Goal: Task Accomplishment & Management: Use online tool/utility

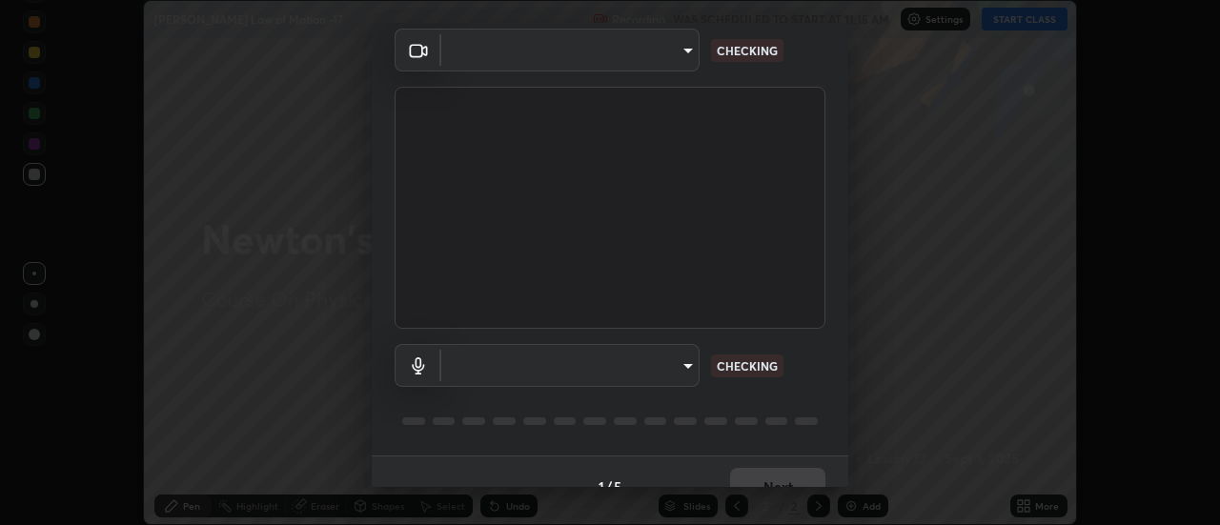
scroll to position [100, 0]
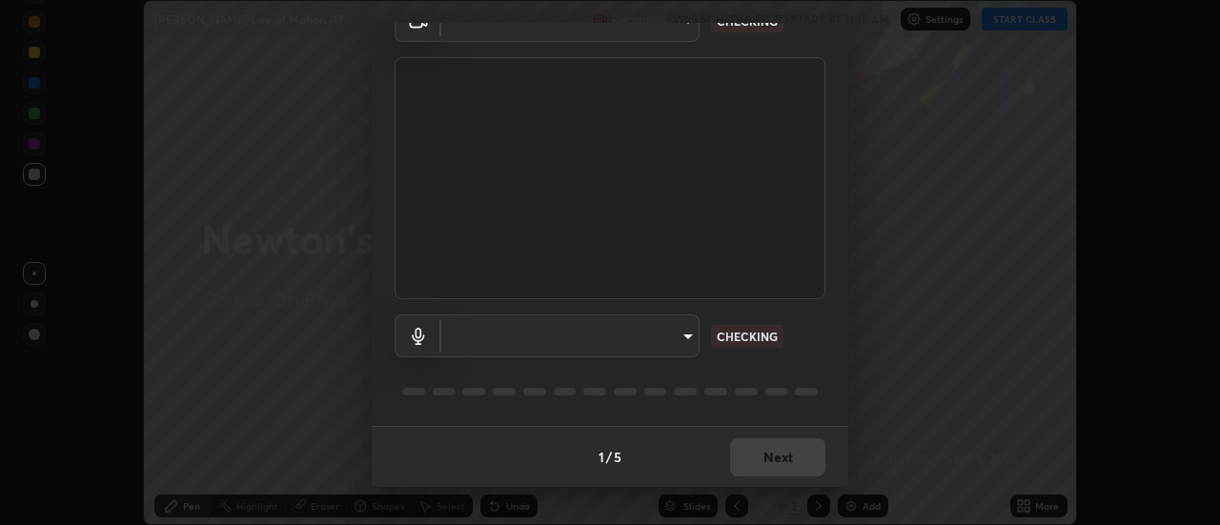
type input "1769541d7db8b910b2b6aaf592df5ff8660c63acaad49df9064175df0c6f581f"
type input "default"
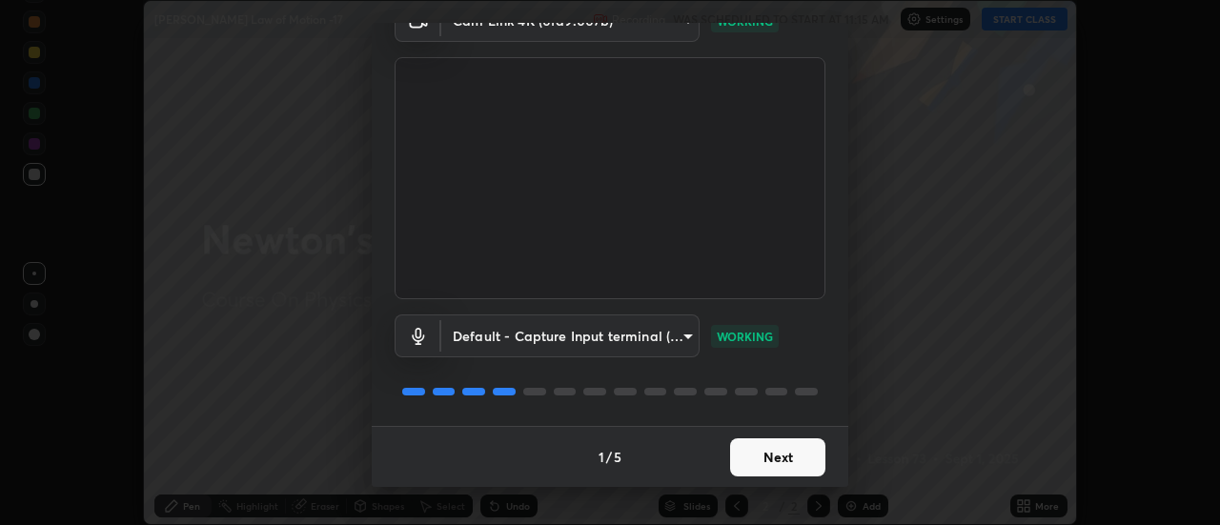
click at [786, 460] on button "Next" at bounding box center [777, 457] width 95 height 38
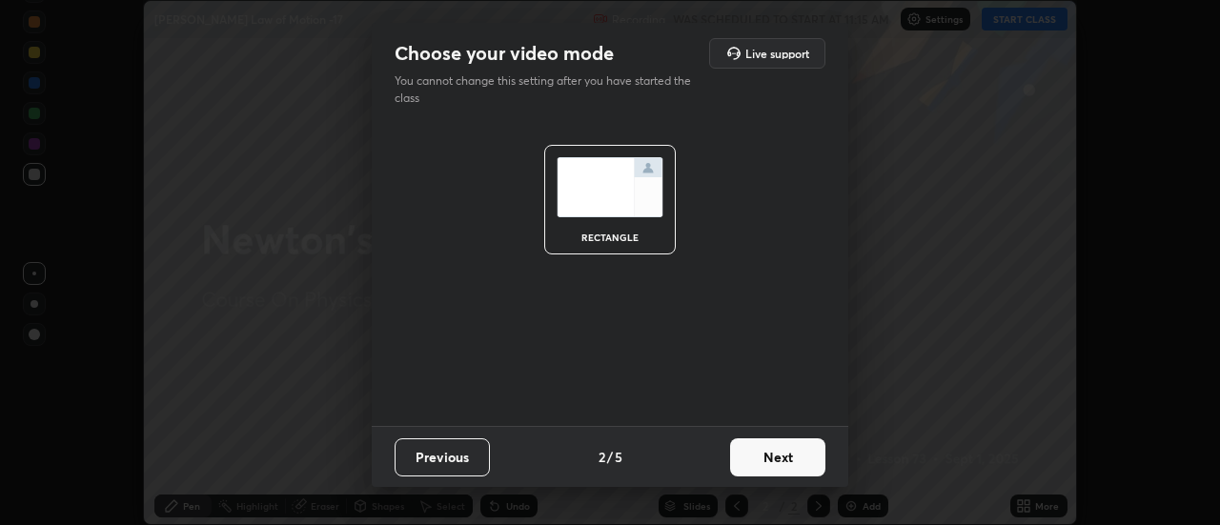
click at [784, 458] on button "Next" at bounding box center [777, 457] width 95 height 38
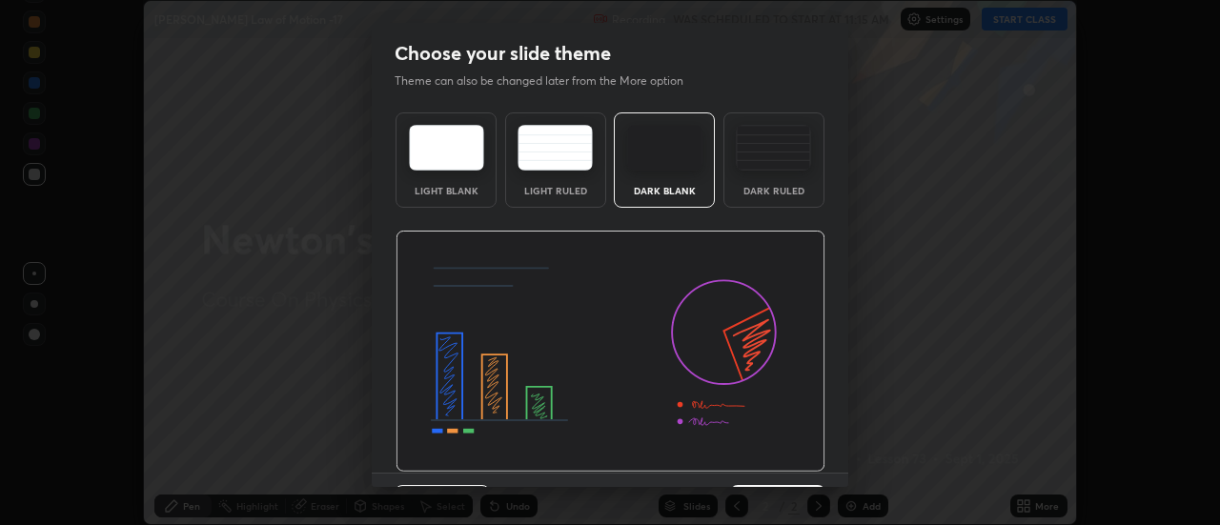
click at [786, 459] on img at bounding box center [611, 352] width 430 height 242
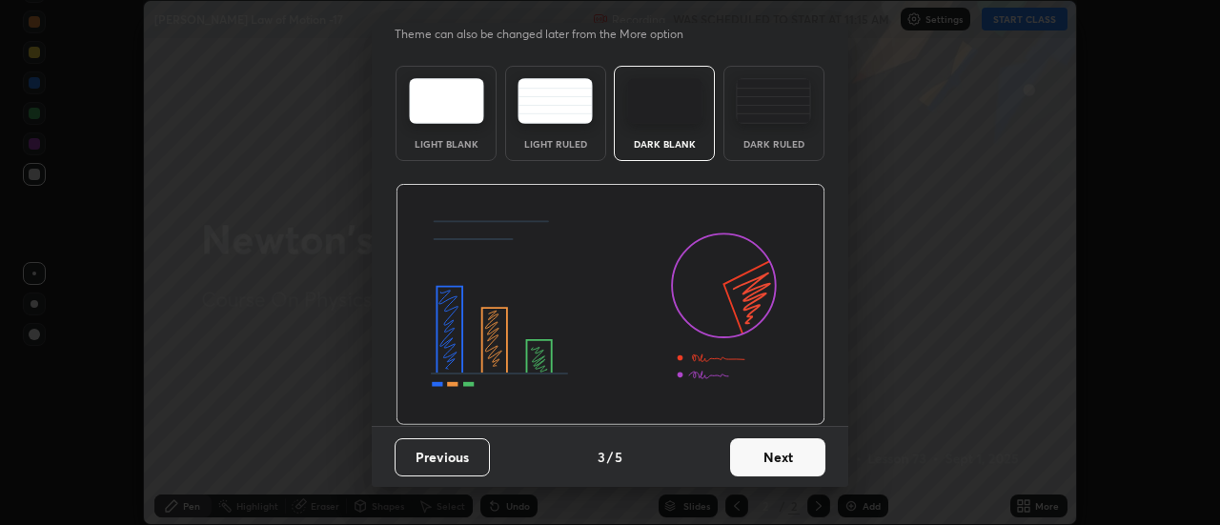
click at [796, 457] on button "Next" at bounding box center [777, 457] width 95 height 38
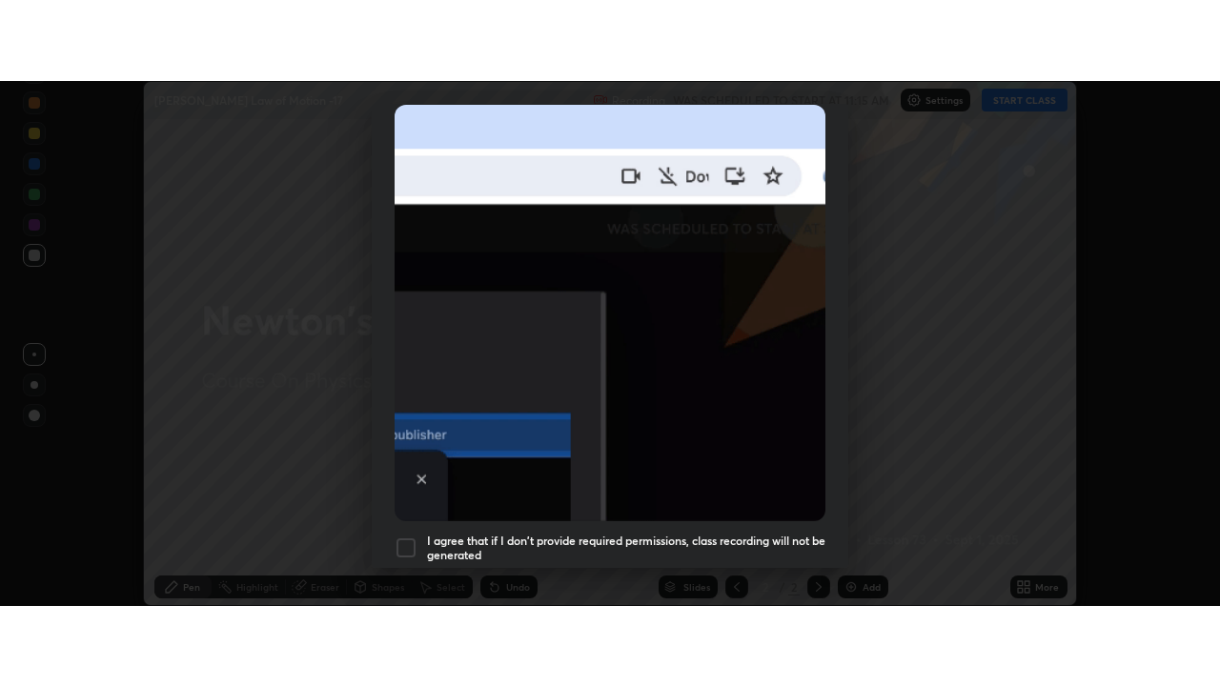
scroll to position [489, 0]
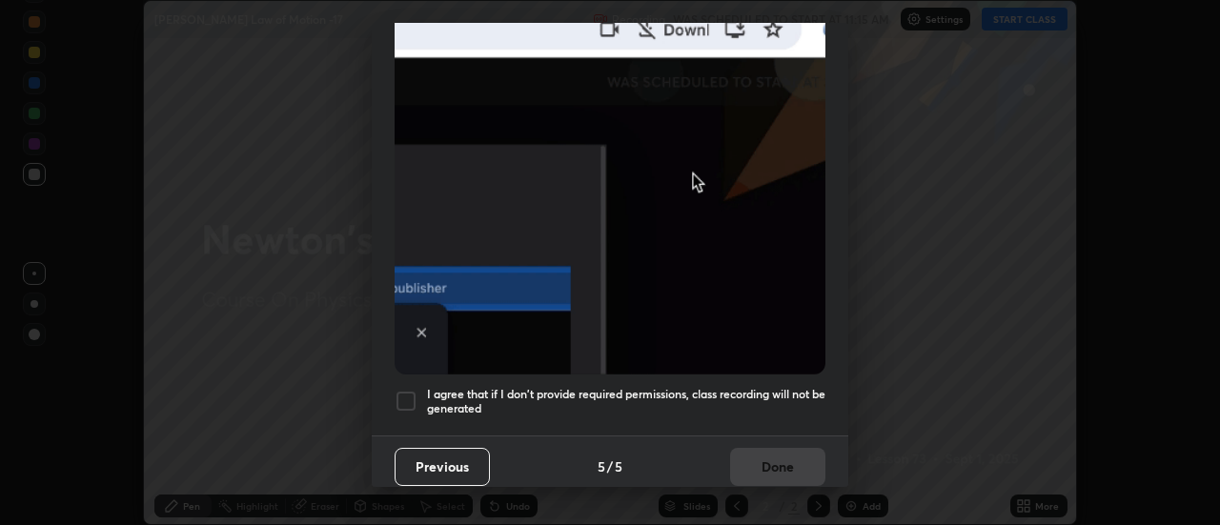
click at [755, 389] on h5 "I agree that if I don't provide required permissions, class recording will not …" at bounding box center [626, 402] width 398 height 30
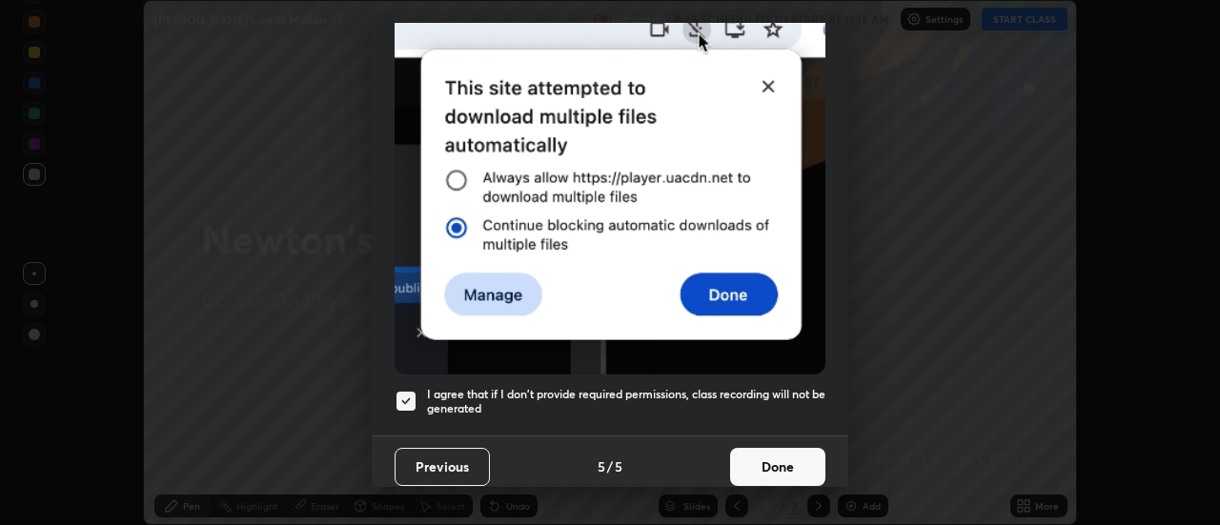
click at [768, 462] on button "Done" at bounding box center [777, 467] width 95 height 38
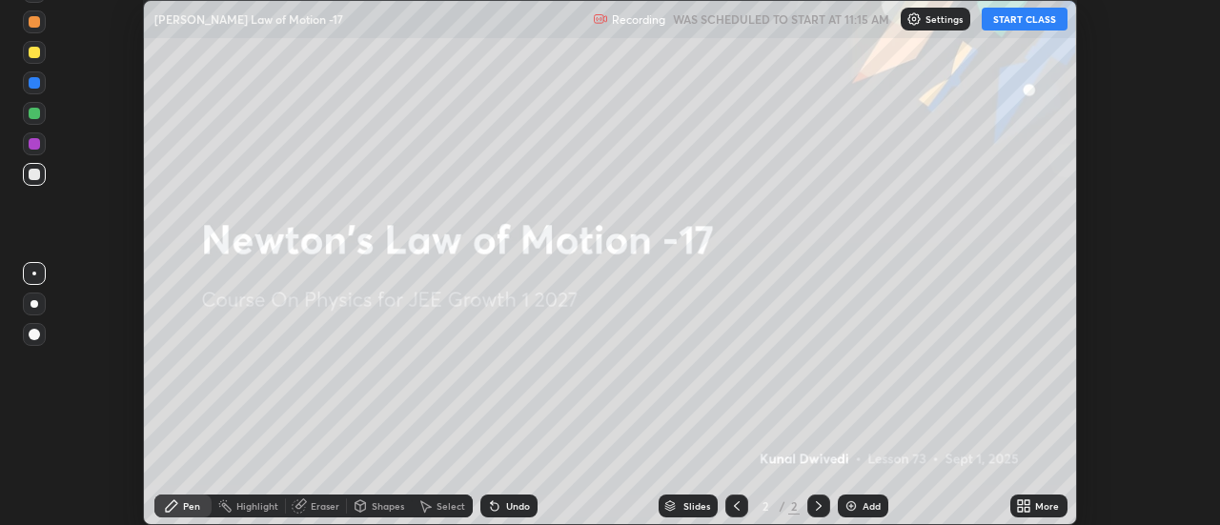
click at [1008, 18] on button "START CLASS" at bounding box center [1025, 19] width 86 height 23
click at [1029, 510] on icon at bounding box center [1028, 509] width 5 height 5
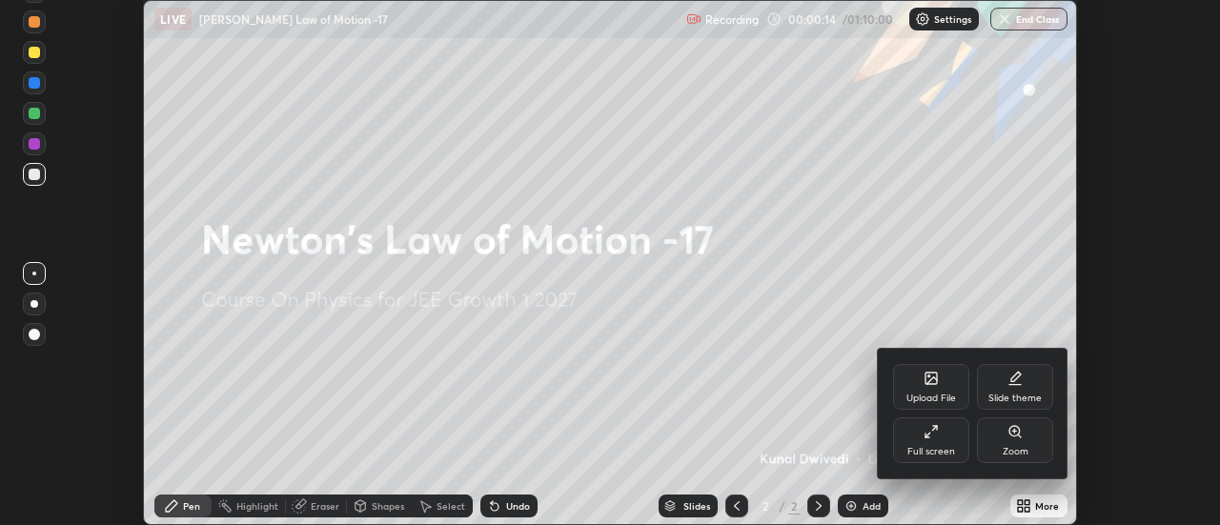
click at [921, 394] on div "Upload File" at bounding box center [931, 399] width 50 height 10
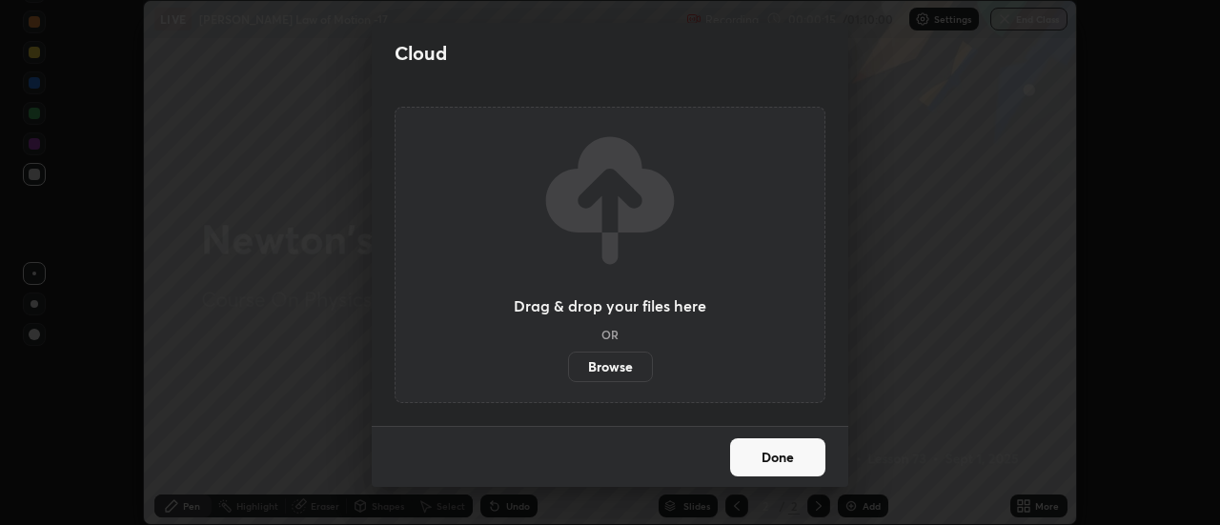
click at [637, 363] on label "Browse" at bounding box center [610, 367] width 85 height 30
click at [568, 363] on input "Browse" at bounding box center [568, 367] width 0 height 30
click at [383, 50] on div "Cloud" at bounding box center [610, 53] width 477 height 61
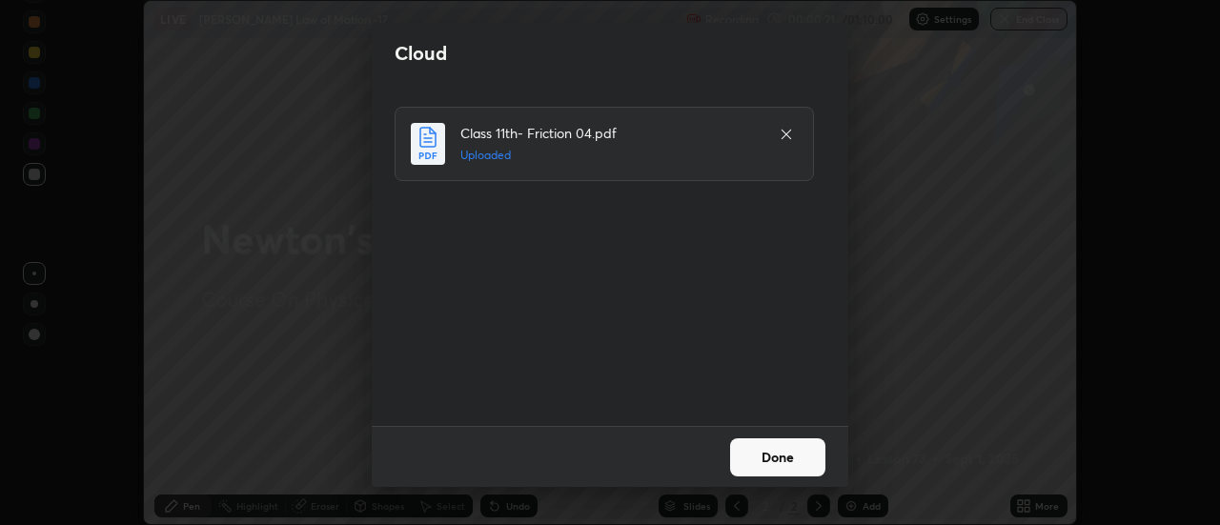
click at [797, 457] on button "Done" at bounding box center [777, 457] width 95 height 38
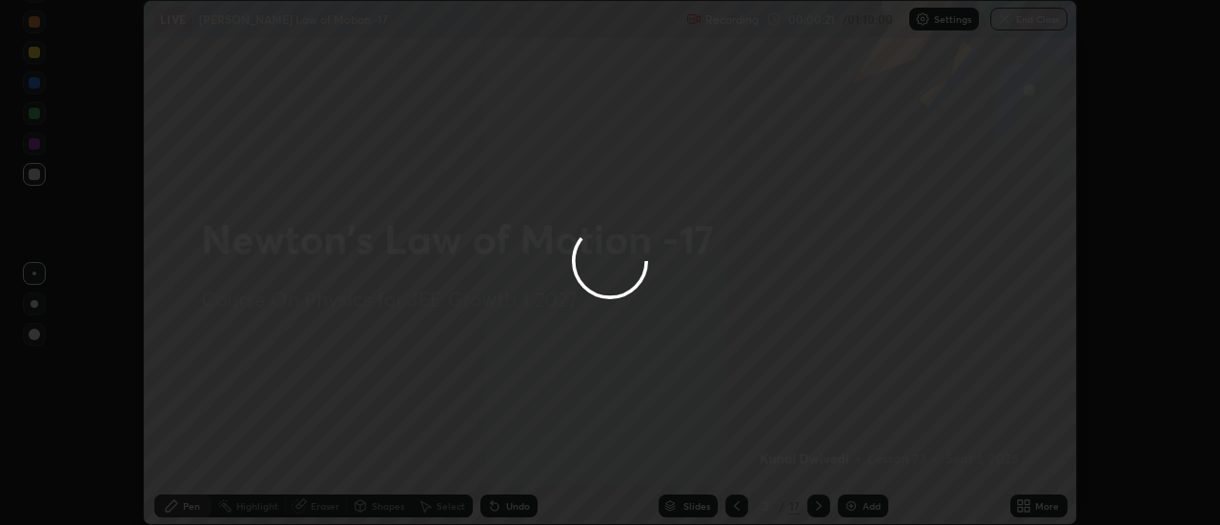
click at [1037, 505] on div at bounding box center [610, 262] width 1220 height 525
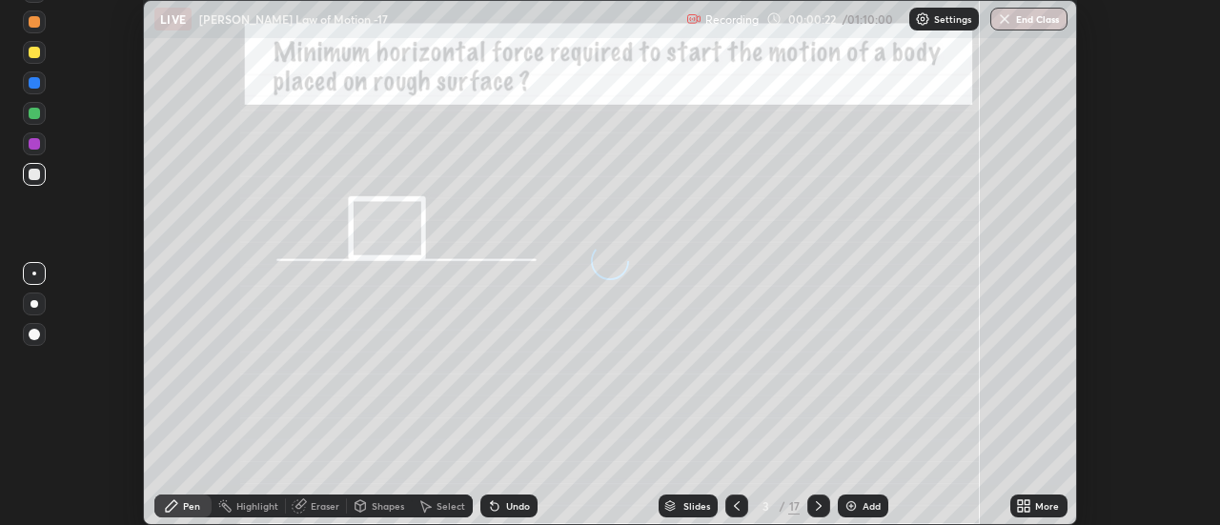
click at [1021, 502] on icon at bounding box center [1020, 502] width 5 height 5
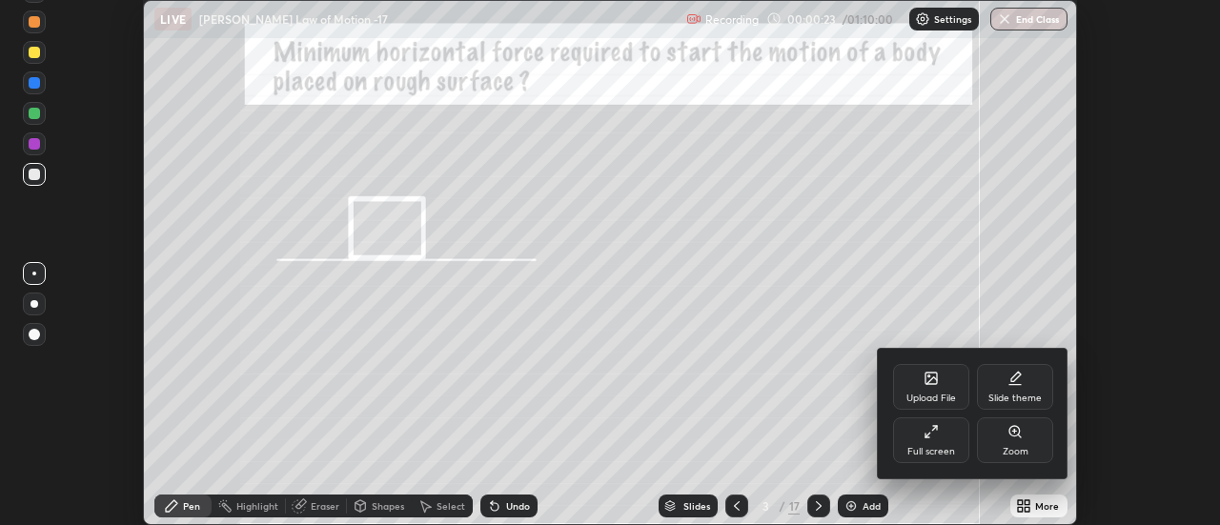
click at [956, 441] on div "Full screen" at bounding box center [931, 440] width 76 height 46
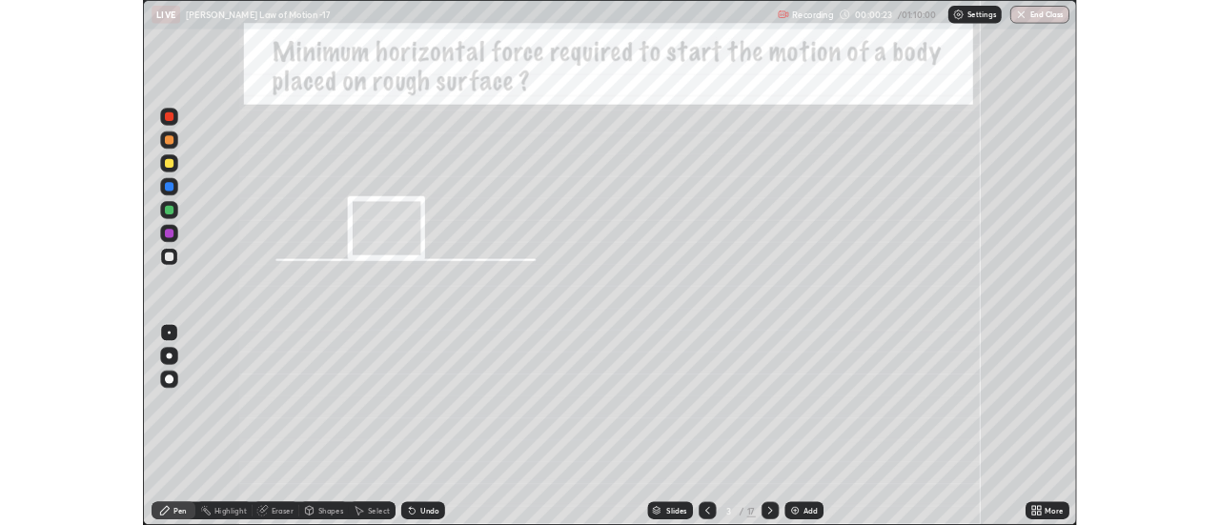
scroll to position [686, 1220]
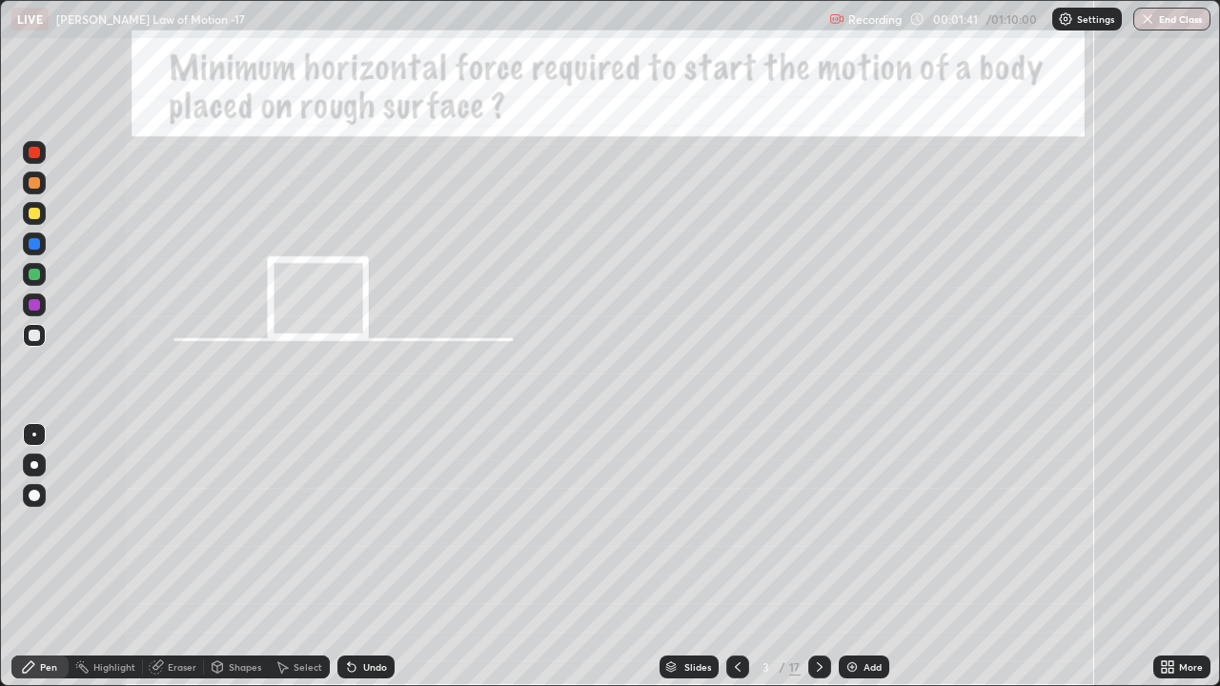
click at [34, 244] on div at bounding box center [34, 243] width 11 height 11
click at [34, 274] on div at bounding box center [34, 274] width 11 height 11
click at [371, 524] on div "Undo" at bounding box center [365, 667] width 57 height 23
click at [34, 306] on div at bounding box center [34, 304] width 11 height 11
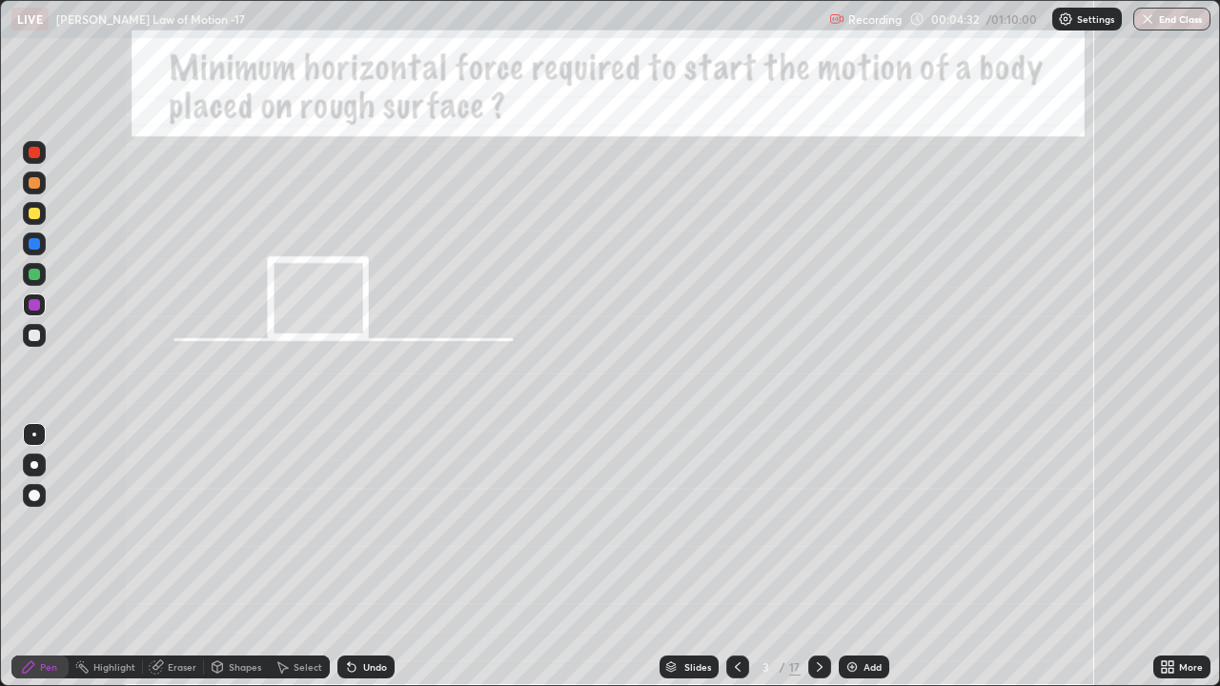
click at [818, 524] on icon at bounding box center [819, 667] width 15 height 15
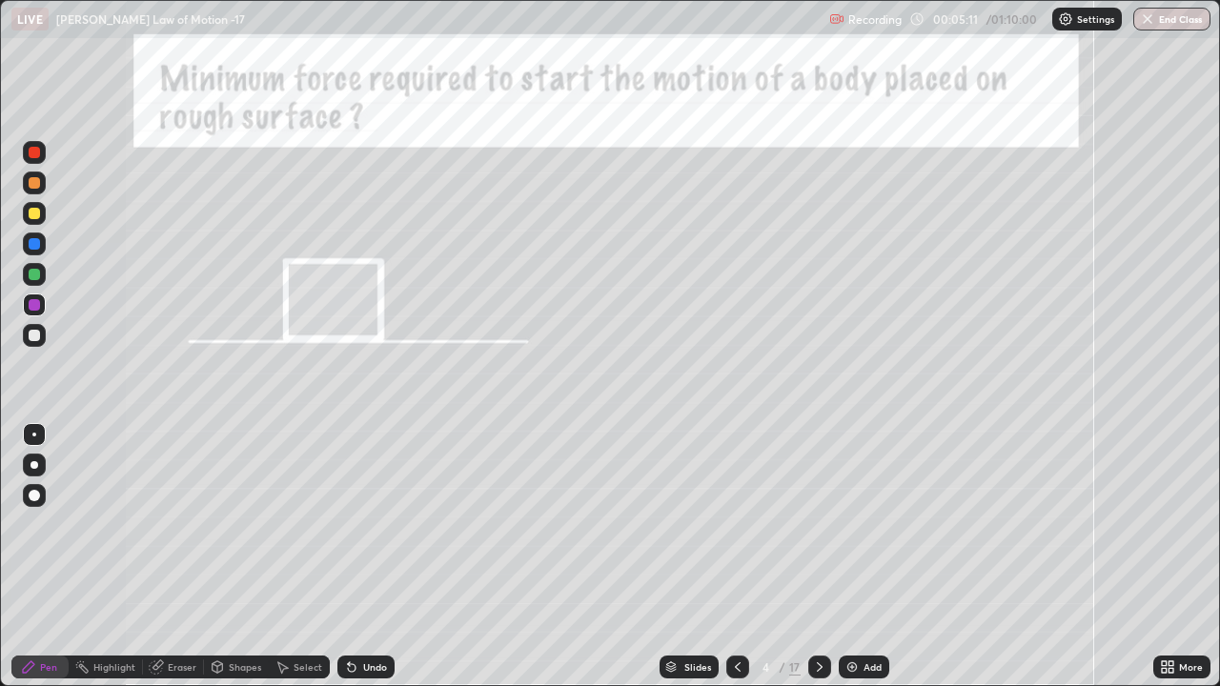
click at [35, 278] on div at bounding box center [34, 274] width 11 height 11
click at [35, 213] on div at bounding box center [34, 213] width 11 height 11
click at [37, 305] on div at bounding box center [34, 304] width 11 height 11
click at [32, 336] on div at bounding box center [34, 335] width 11 height 11
click at [30, 244] on div at bounding box center [34, 243] width 11 height 11
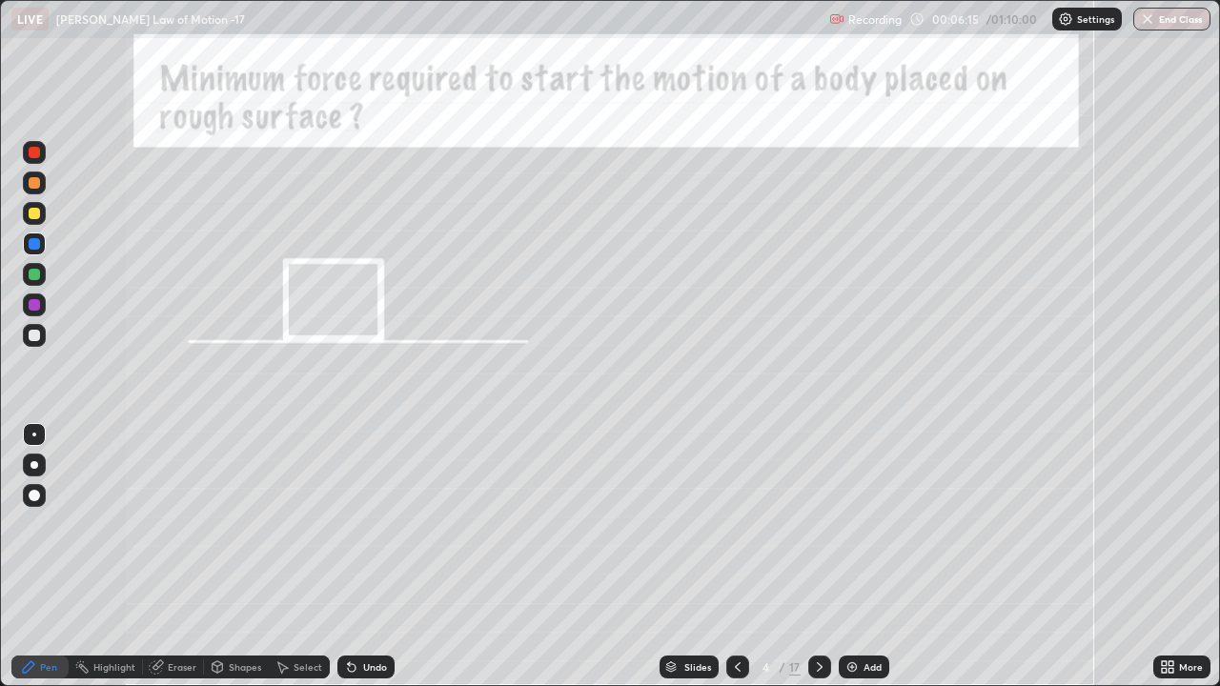
click at [38, 335] on div at bounding box center [34, 335] width 11 height 11
click at [375, 524] on div "Undo" at bounding box center [375, 667] width 24 height 10
click at [370, 524] on div "Undo" at bounding box center [375, 667] width 24 height 10
click at [357, 524] on div "Undo" at bounding box center [365, 667] width 57 height 23
click at [359, 524] on div "Undo" at bounding box center [365, 667] width 57 height 23
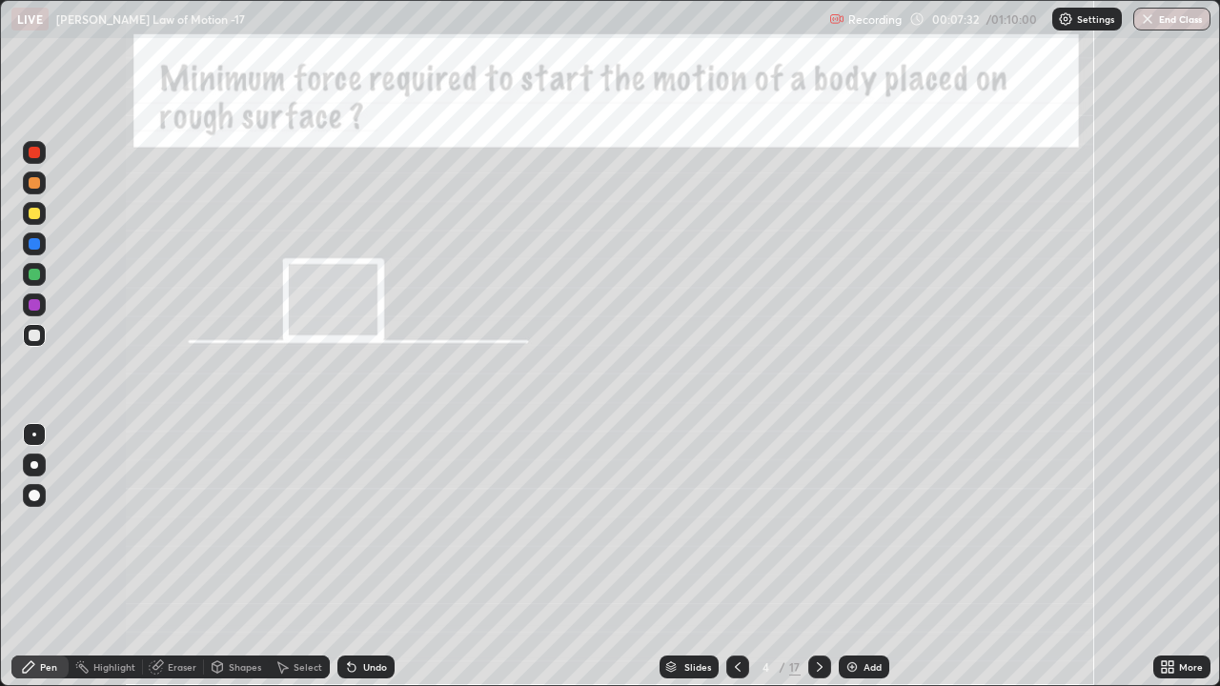
click at [367, 524] on div "Undo" at bounding box center [365, 667] width 57 height 23
click at [820, 524] on icon at bounding box center [820, 667] width 6 height 10
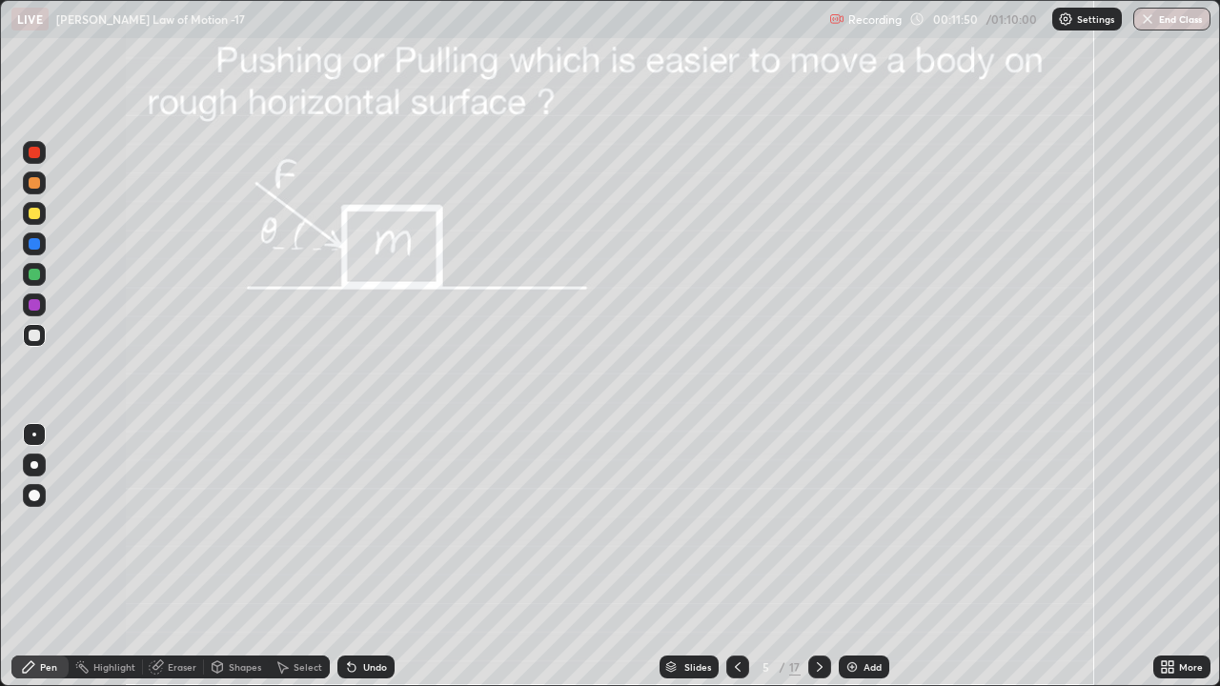
click at [33, 274] on div at bounding box center [34, 274] width 11 height 11
click at [32, 308] on div at bounding box center [34, 304] width 11 height 11
click at [31, 246] on div at bounding box center [34, 243] width 11 height 11
click at [30, 338] on div at bounding box center [34, 335] width 11 height 11
click at [35, 274] on div at bounding box center [34, 274] width 11 height 11
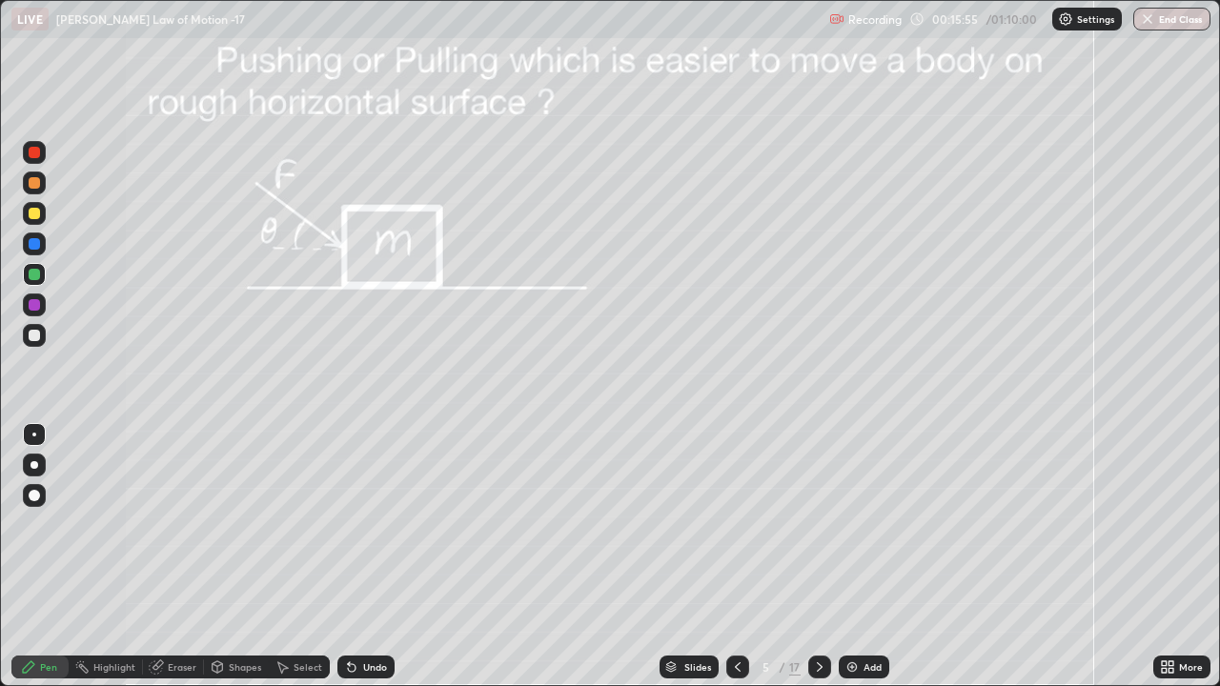
click at [744, 524] on div at bounding box center [737, 667] width 23 height 23
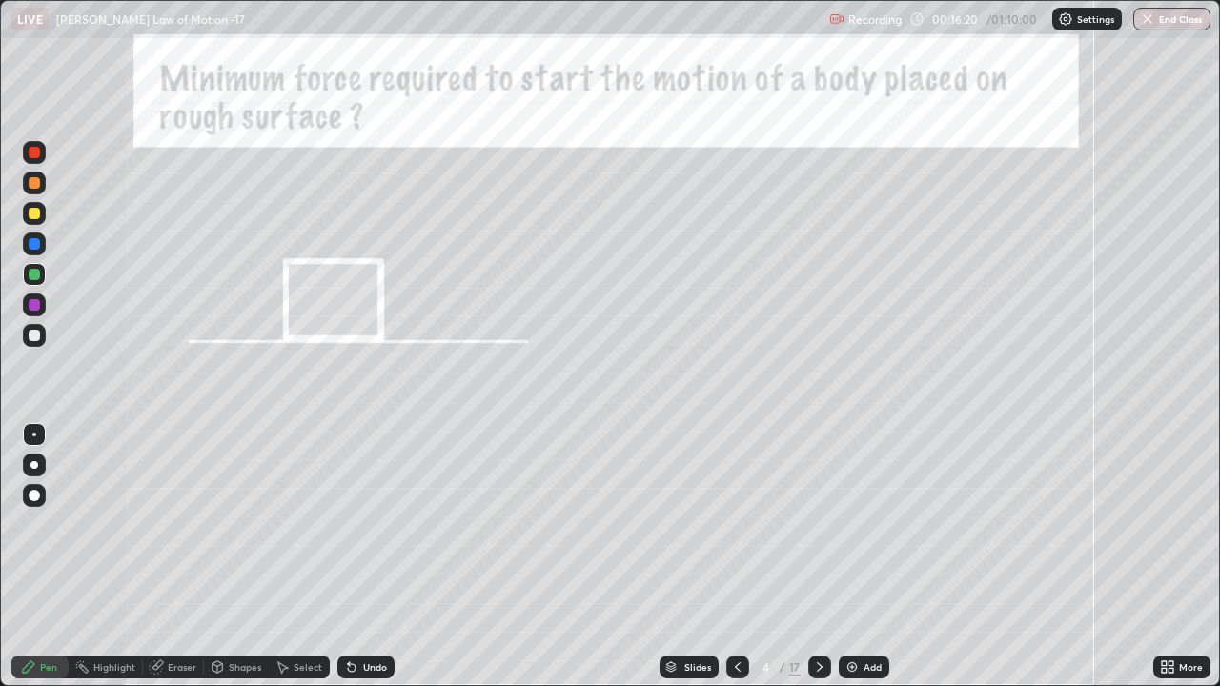
click at [820, 524] on icon at bounding box center [819, 667] width 15 height 15
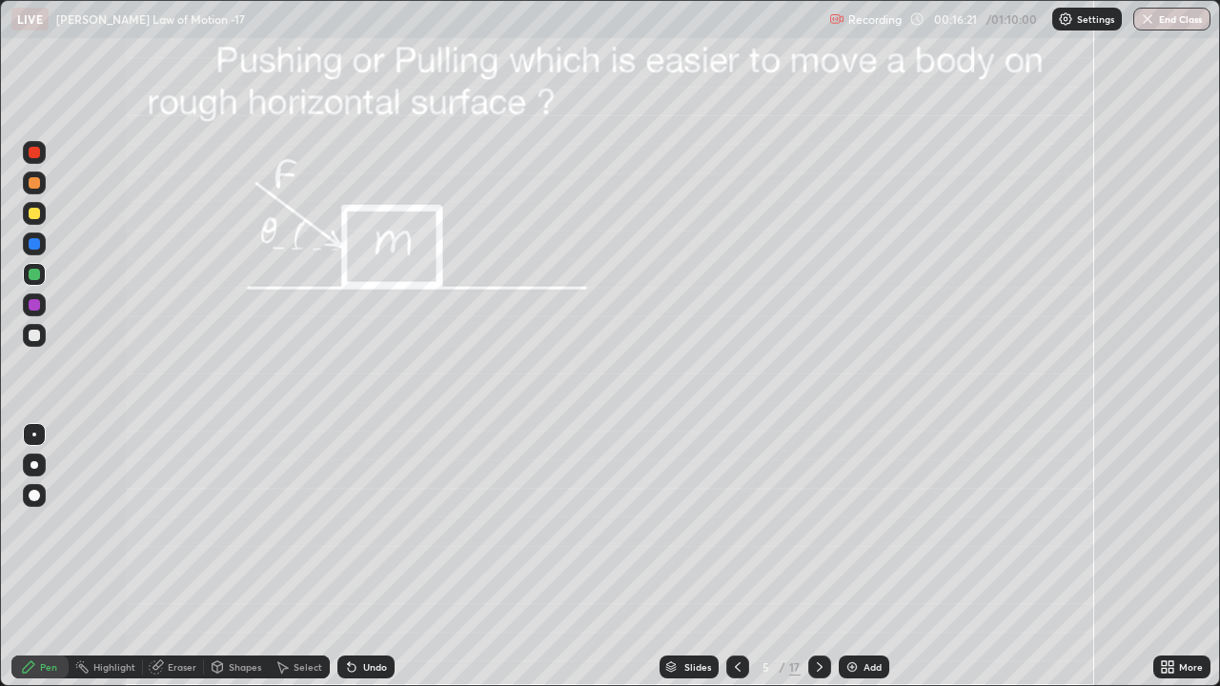
click at [815, 524] on icon at bounding box center [819, 667] width 15 height 15
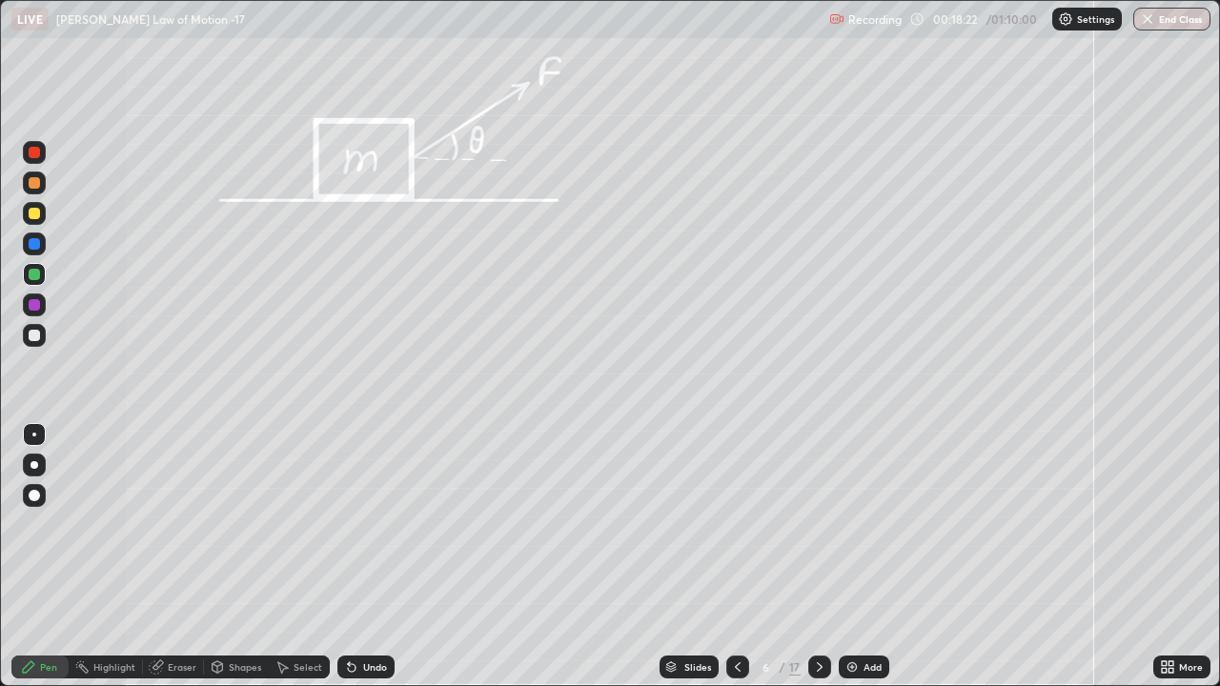
click at [809, 524] on div at bounding box center [819, 667] width 23 height 23
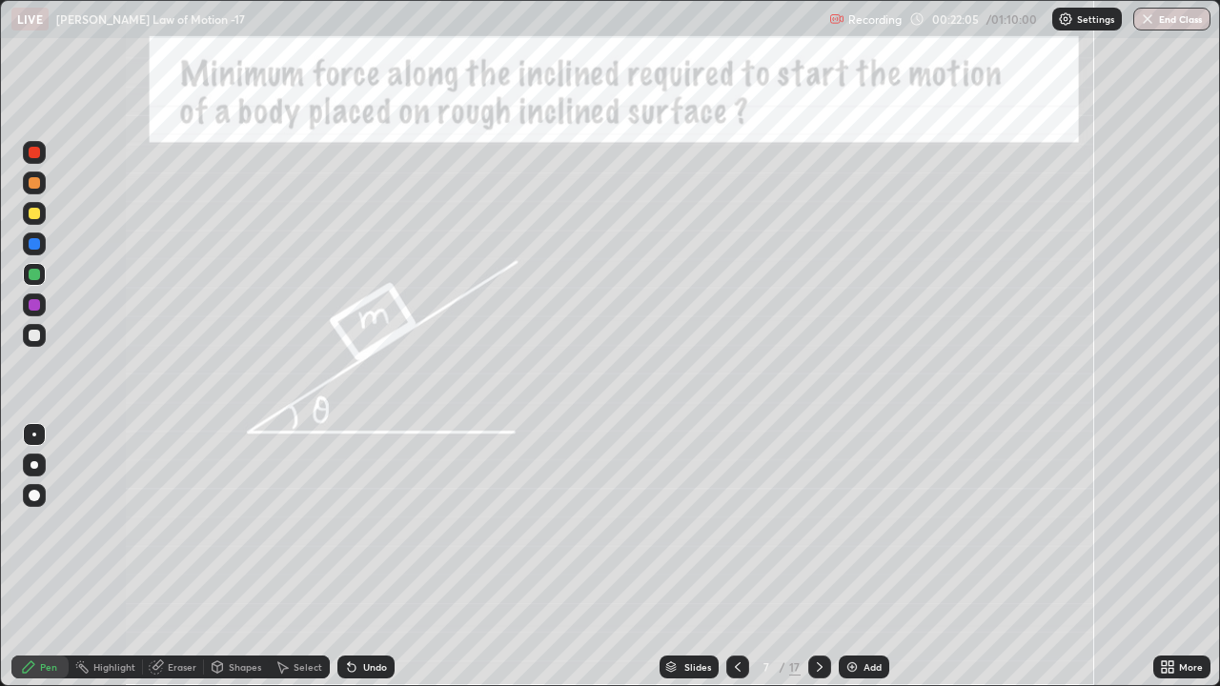
click at [38, 214] on div at bounding box center [34, 213] width 11 height 11
click at [31, 315] on div at bounding box center [34, 305] width 23 height 23
click at [41, 335] on div at bounding box center [34, 335] width 23 height 23
click at [818, 524] on icon at bounding box center [819, 667] width 15 height 15
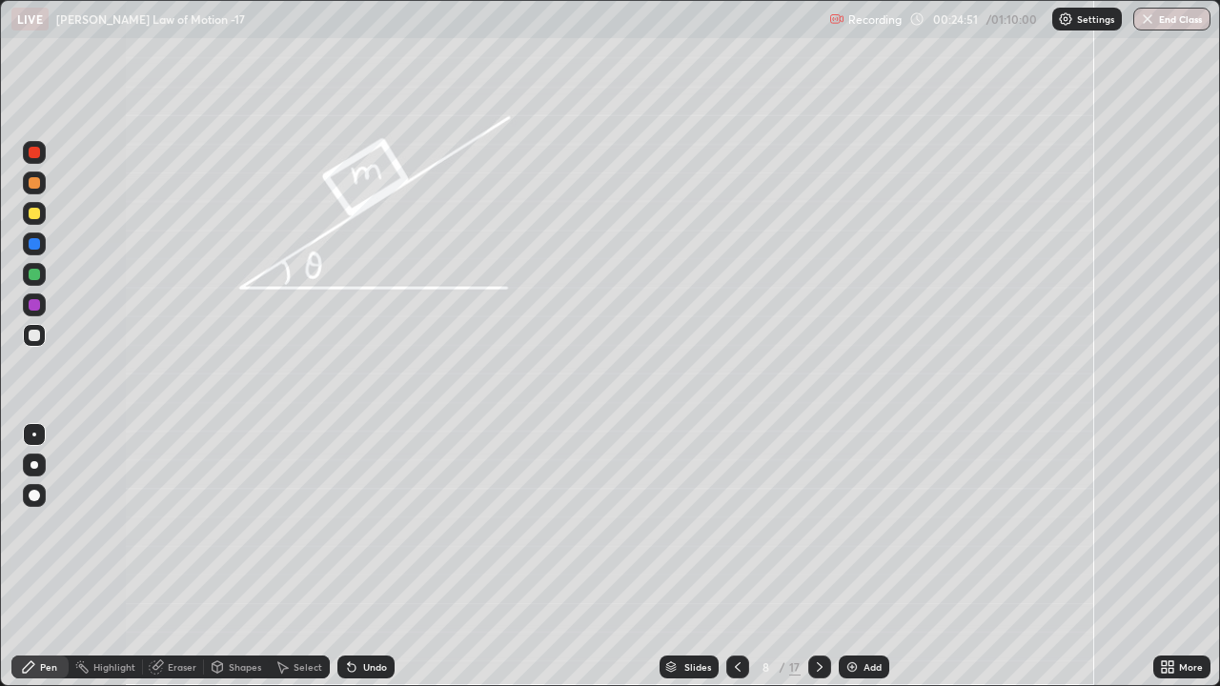
click at [30, 278] on div at bounding box center [34, 274] width 11 height 11
click at [32, 217] on div at bounding box center [34, 213] width 11 height 11
click at [35, 306] on div at bounding box center [34, 304] width 11 height 11
click at [34, 217] on div at bounding box center [34, 213] width 11 height 11
click at [36, 272] on div at bounding box center [34, 274] width 11 height 11
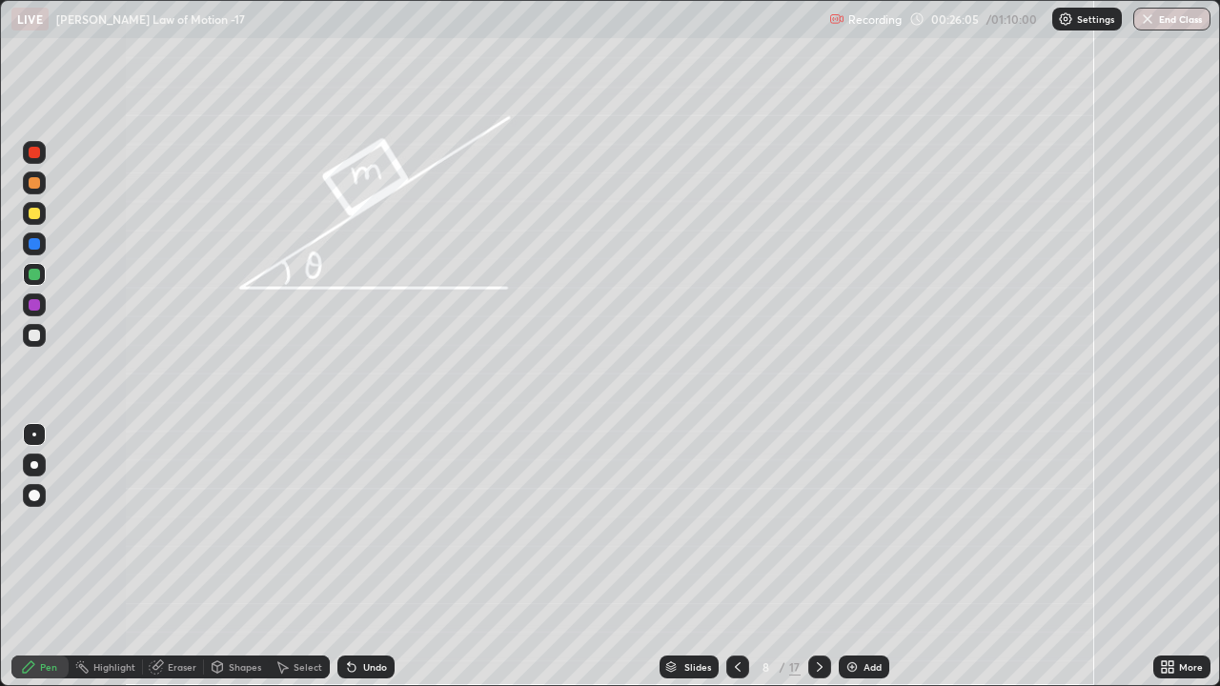
click at [373, 524] on div "Undo" at bounding box center [375, 667] width 24 height 10
click at [364, 524] on div "Undo" at bounding box center [375, 667] width 24 height 10
click at [818, 524] on icon at bounding box center [819, 667] width 15 height 15
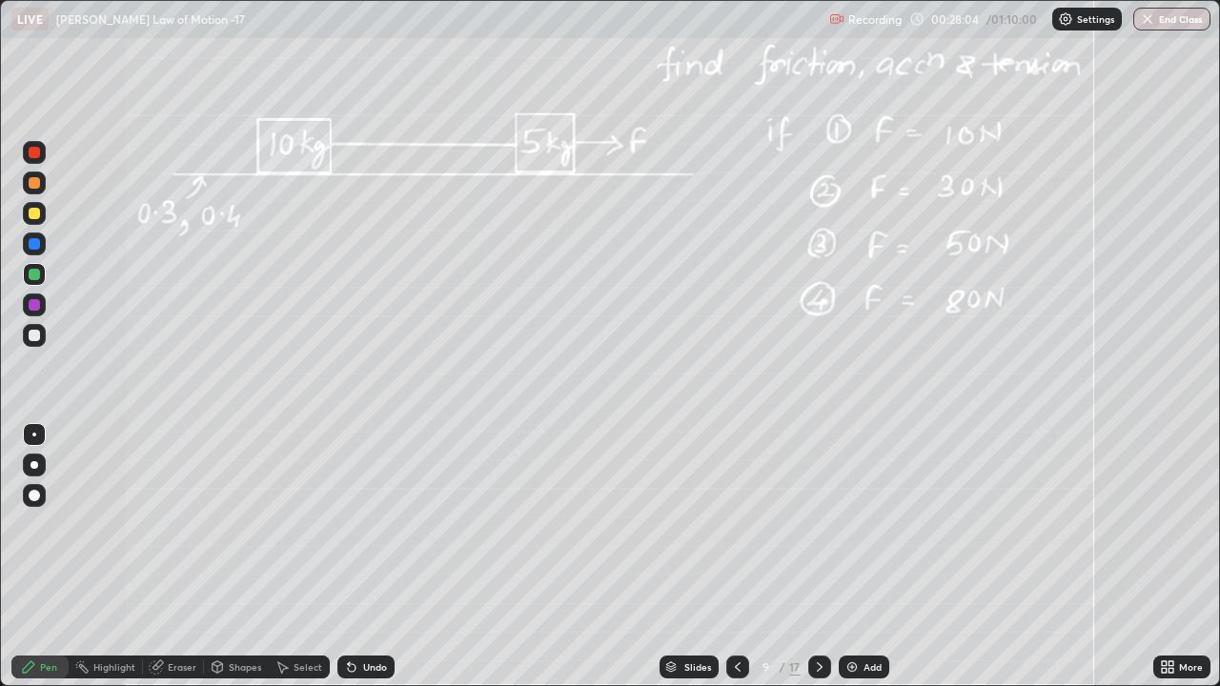
click at [364, 524] on div "Undo" at bounding box center [375, 667] width 24 height 10
click at [38, 338] on div at bounding box center [34, 335] width 11 height 11
click at [30, 304] on div at bounding box center [34, 304] width 11 height 11
click at [31, 334] on div at bounding box center [34, 335] width 11 height 11
click at [178, 524] on div "Eraser" at bounding box center [182, 667] width 29 height 10
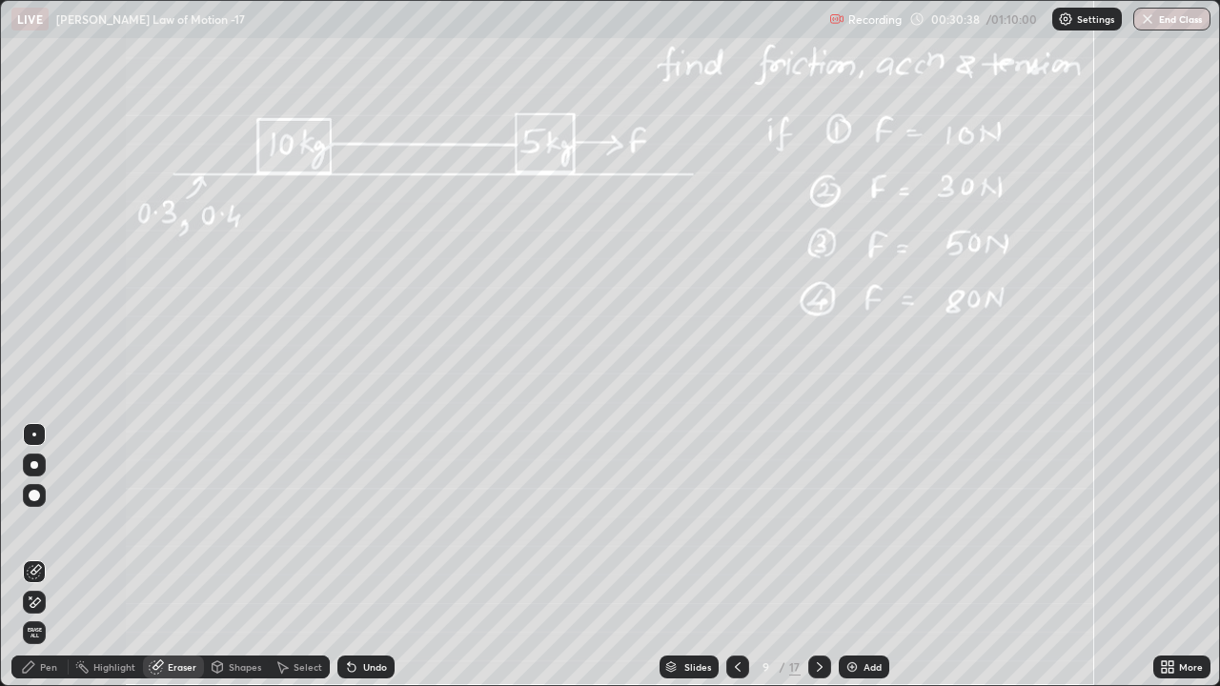
click at [23, 524] on icon at bounding box center [28, 667] width 15 height 15
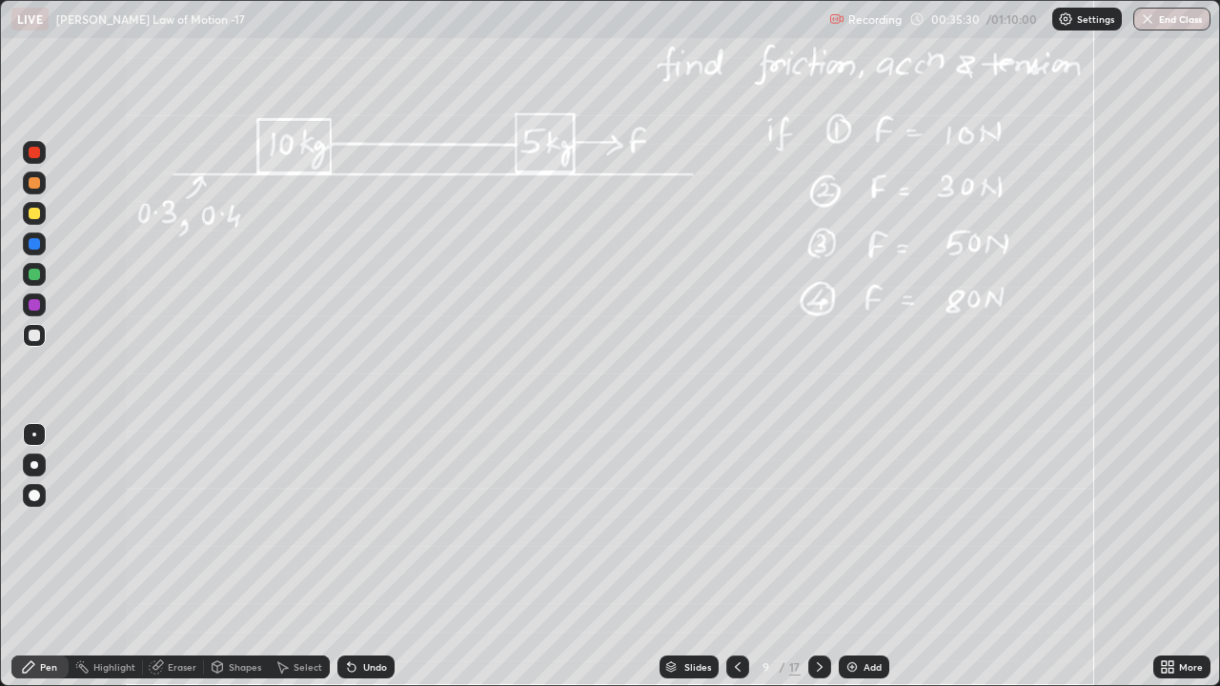
click at [854, 524] on img at bounding box center [851, 667] width 15 height 15
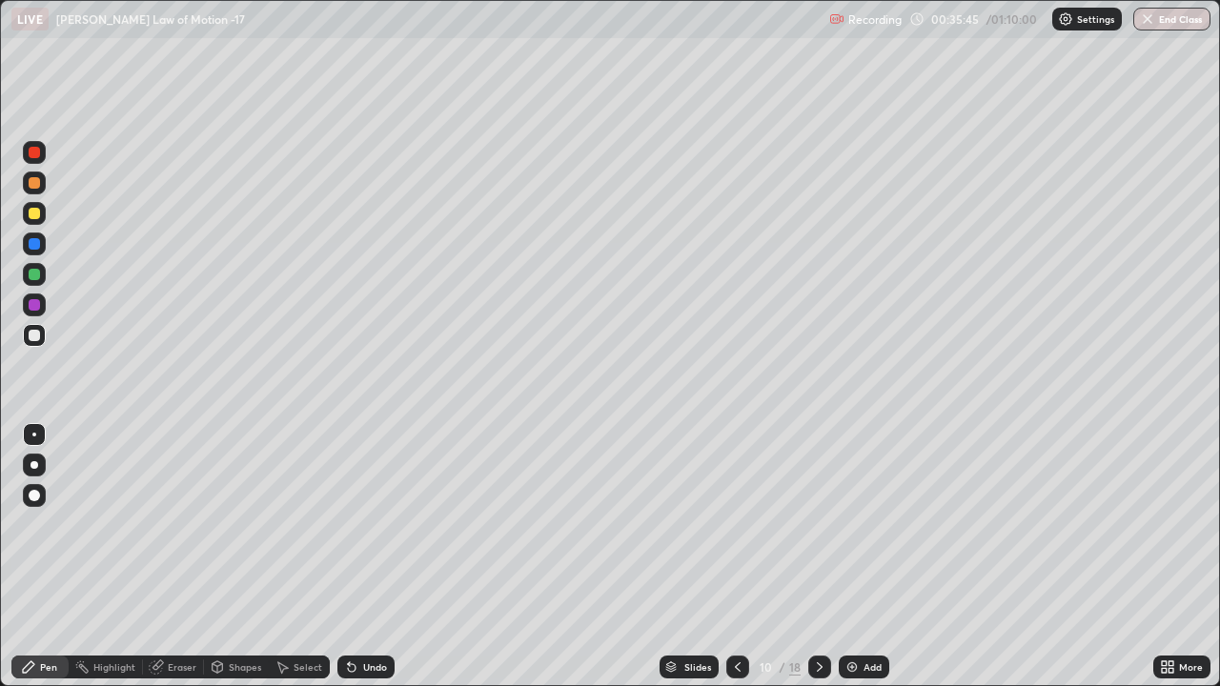
click at [736, 524] on icon at bounding box center [737, 667] width 15 height 15
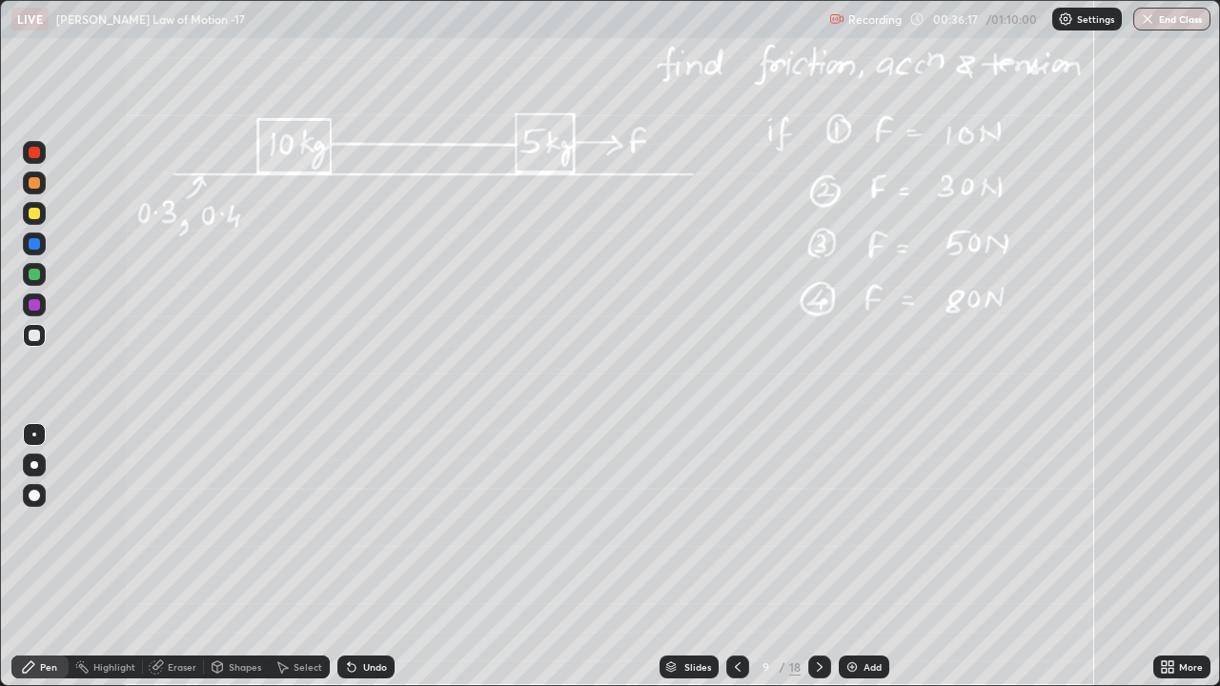
click at [743, 524] on div at bounding box center [737, 667] width 23 height 23
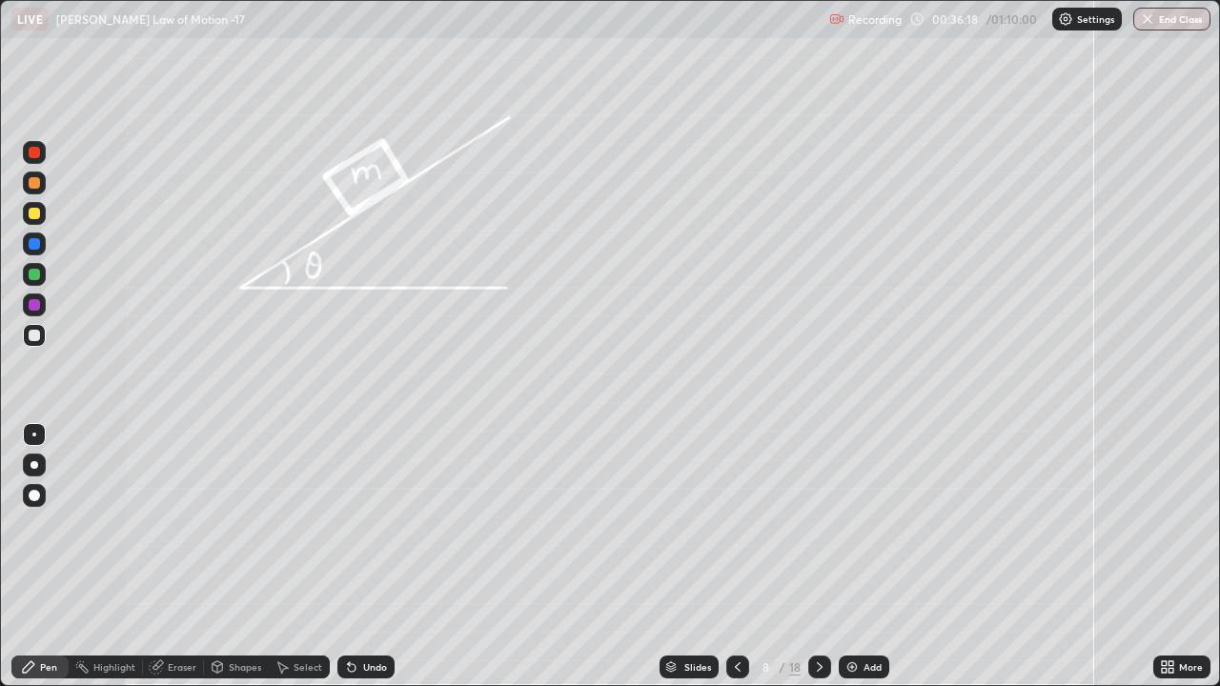
click at [827, 524] on div at bounding box center [819, 667] width 23 height 23
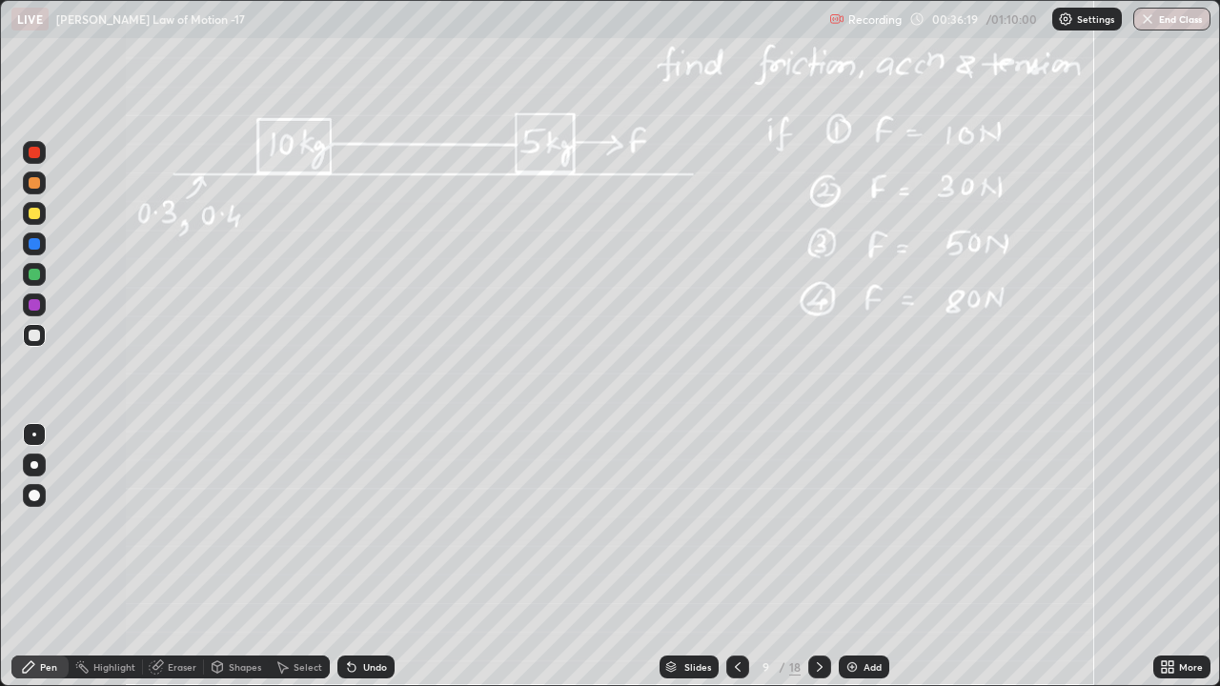
click at [815, 524] on icon at bounding box center [819, 667] width 15 height 15
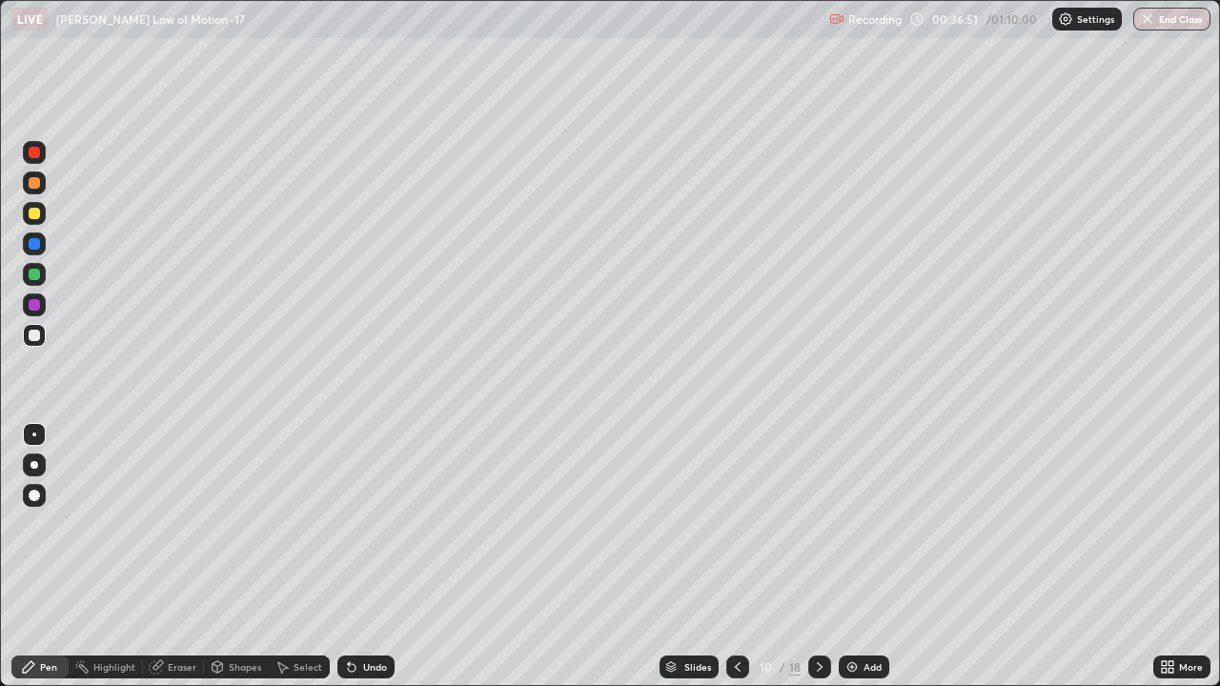
click at [739, 524] on icon at bounding box center [737, 667] width 15 height 15
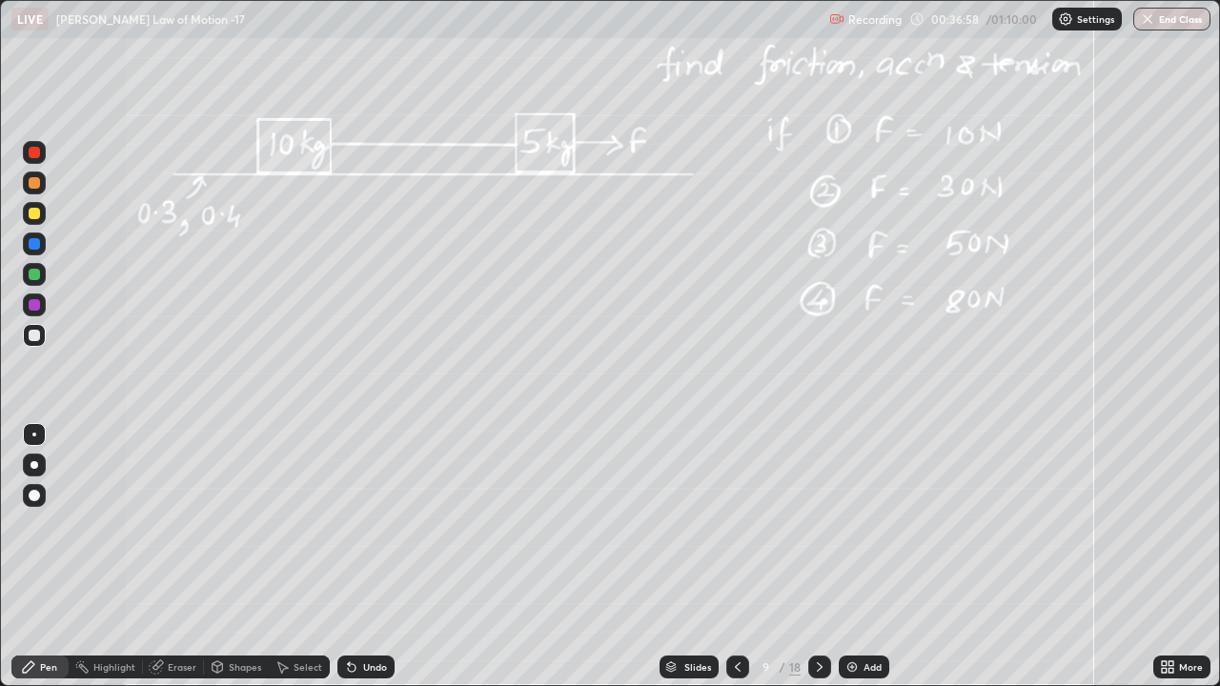
click at [738, 524] on icon at bounding box center [738, 667] width 6 height 10
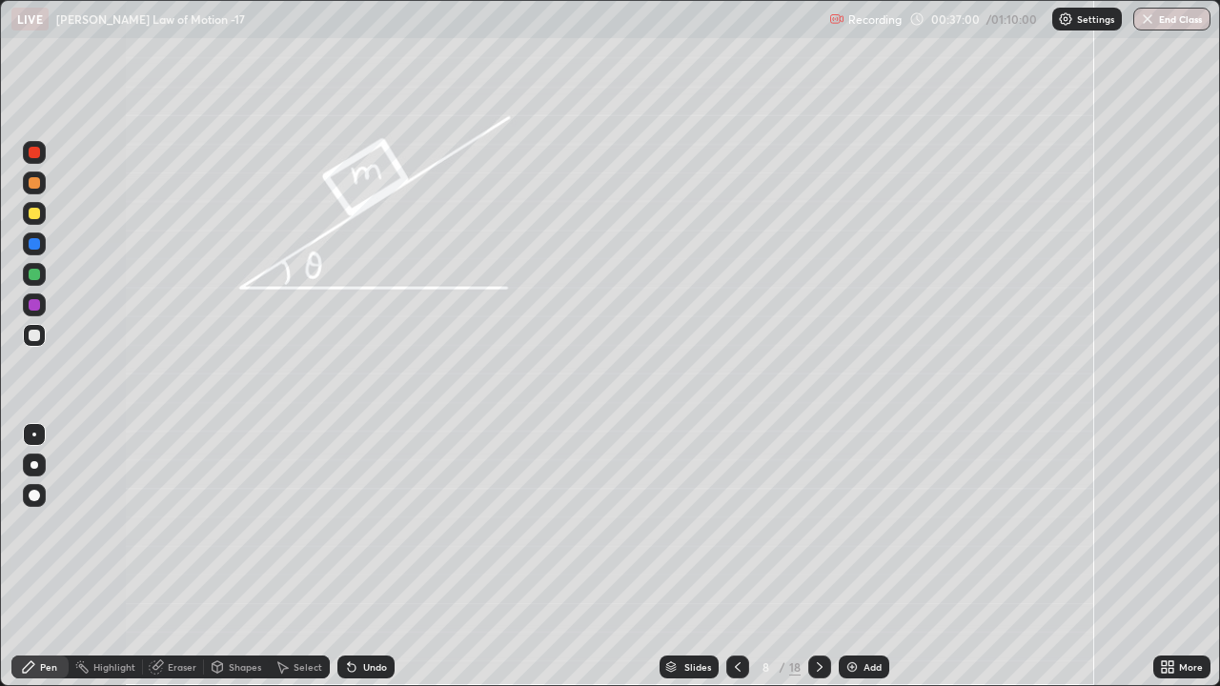
click at [818, 524] on icon at bounding box center [819, 667] width 15 height 15
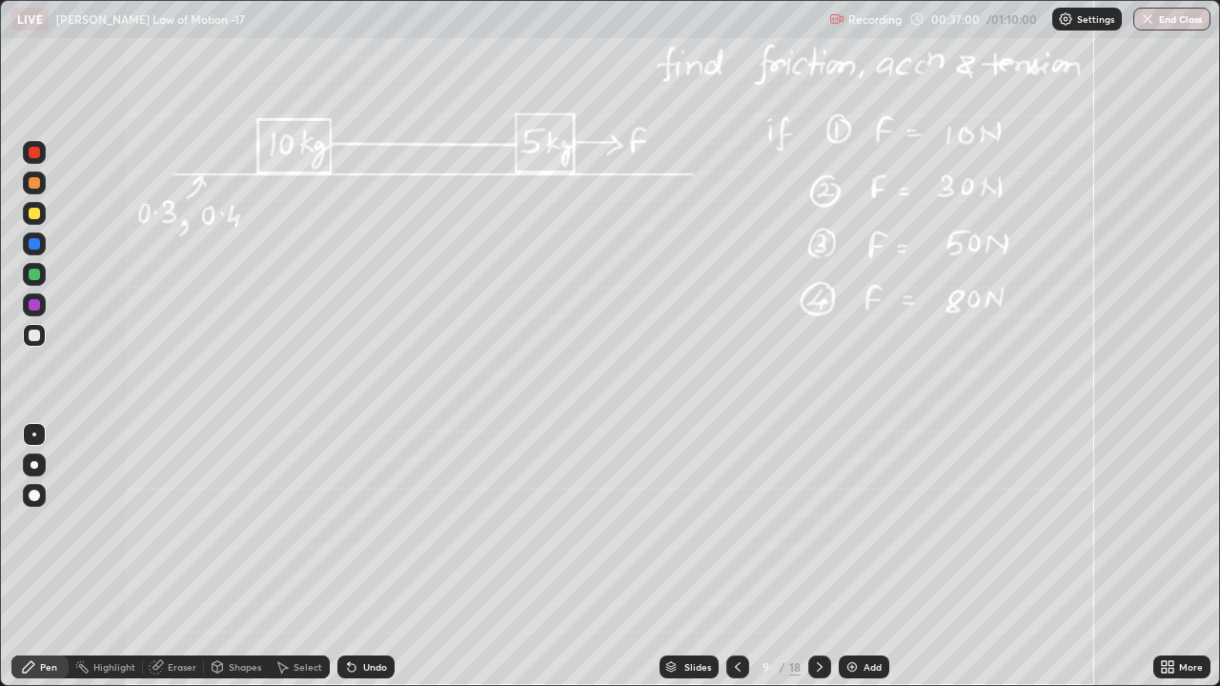
click at [818, 524] on icon at bounding box center [819, 667] width 15 height 15
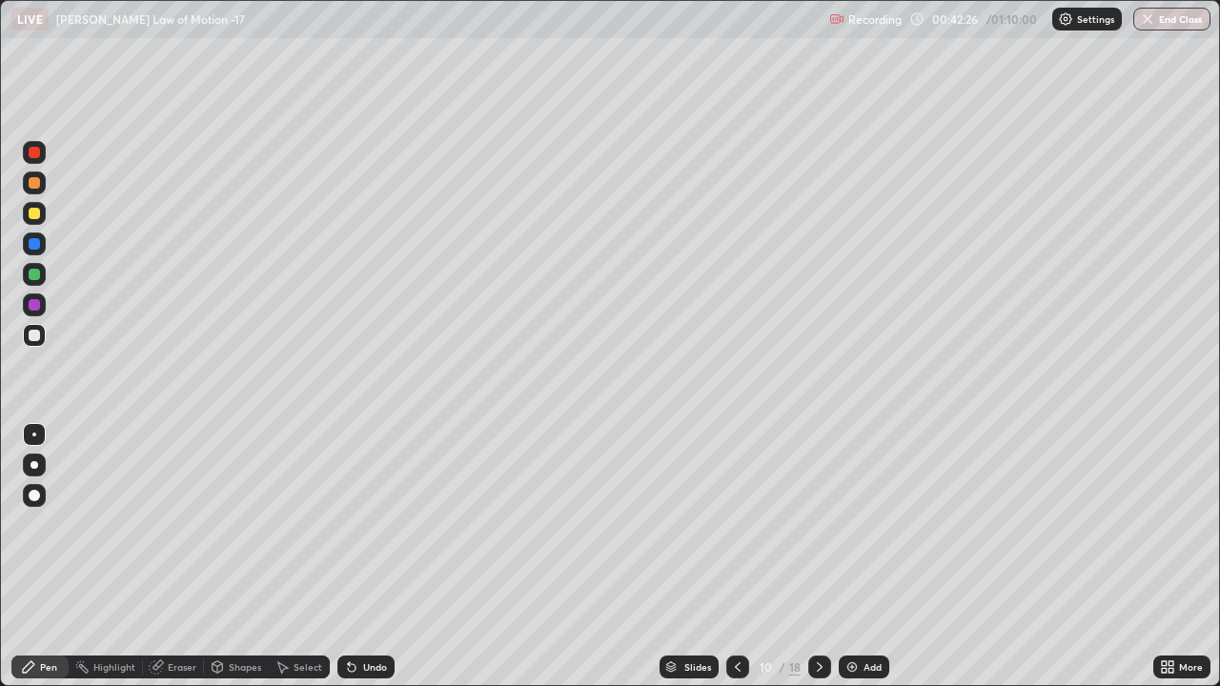
click at [736, 524] on icon at bounding box center [737, 667] width 15 height 15
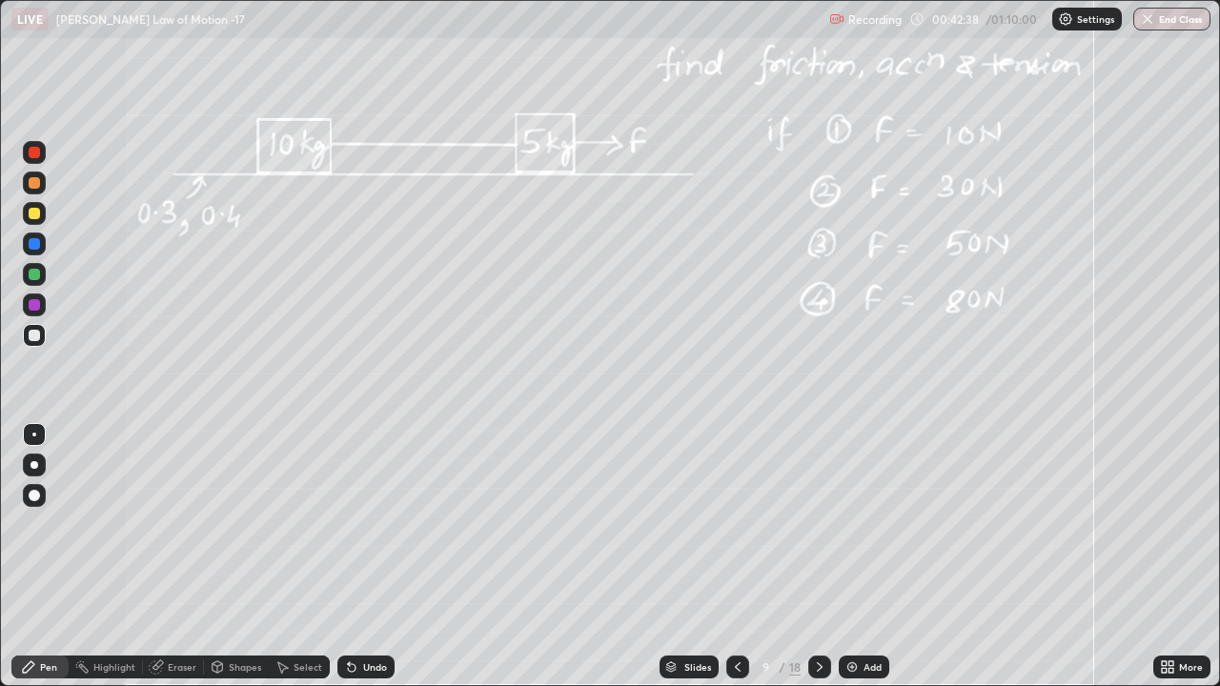
click at [817, 524] on icon at bounding box center [819, 667] width 15 height 15
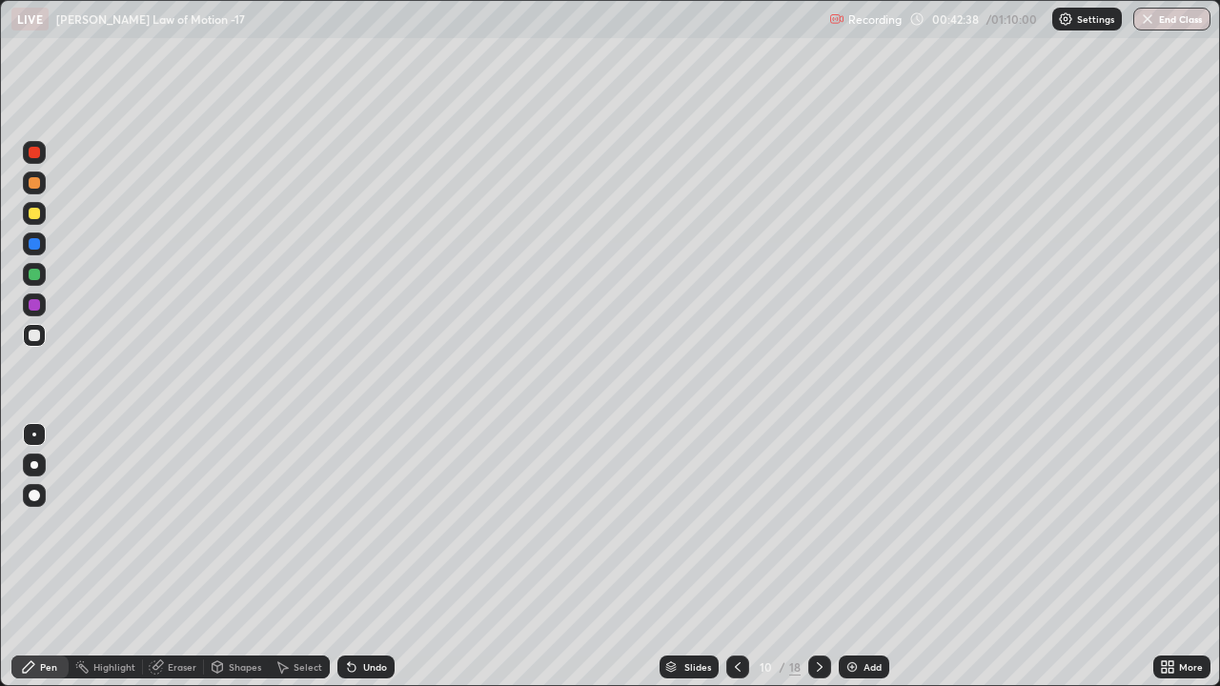
click at [844, 524] on img at bounding box center [851, 667] width 15 height 15
click at [818, 524] on icon at bounding box center [819, 667] width 15 height 15
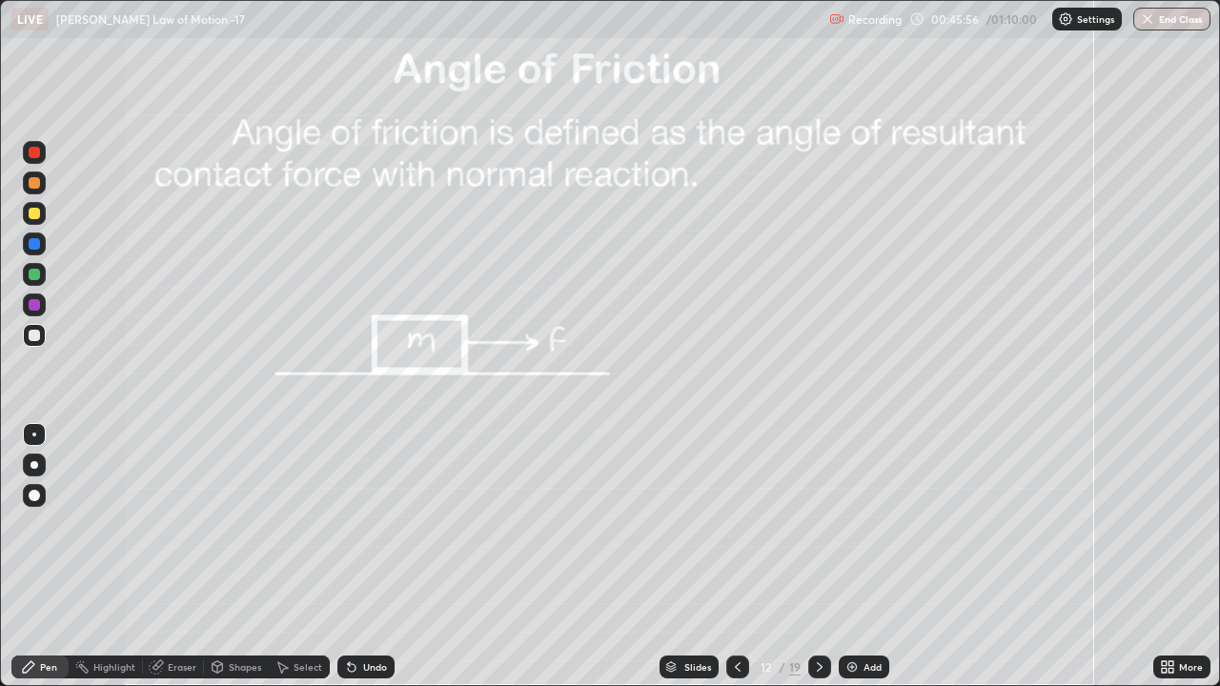
click at [37, 274] on div at bounding box center [34, 274] width 11 height 11
click at [29, 305] on div at bounding box center [34, 304] width 11 height 11
click at [30, 276] on div at bounding box center [34, 274] width 11 height 11
click at [31, 339] on div at bounding box center [34, 335] width 11 height 11
click at [33, 275] on div at bounding box center [34, 274] width 11 height 11
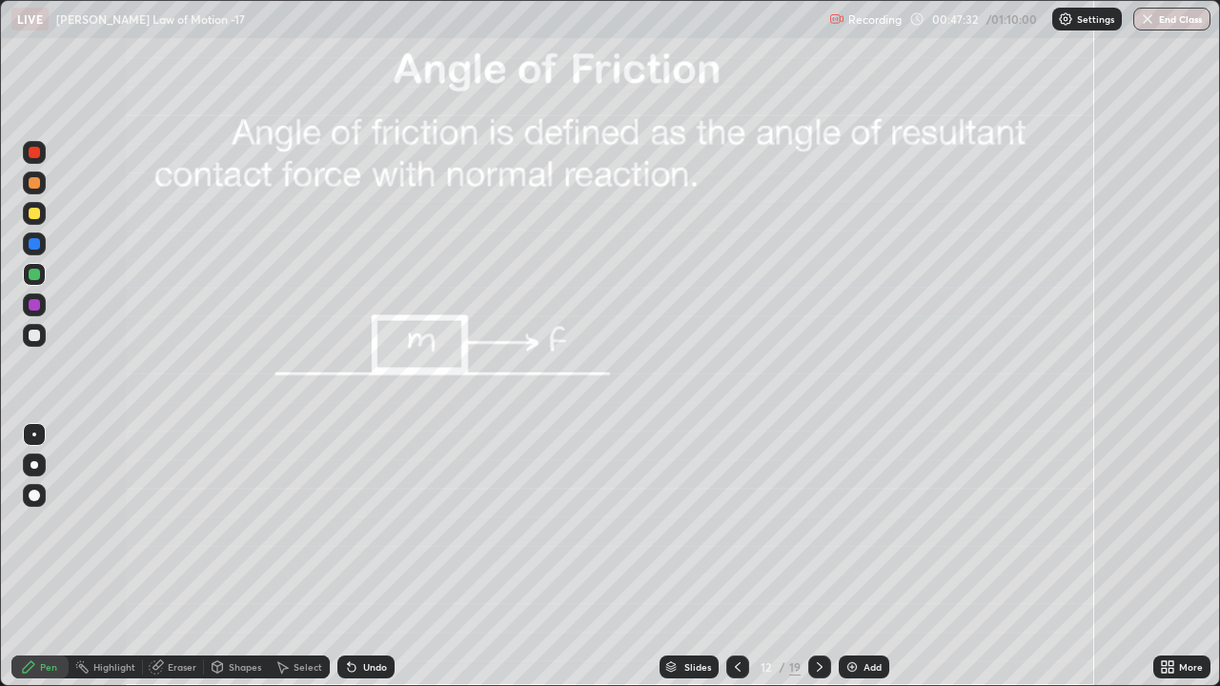
click at [35, 213] on div at bounding box center [34, 213] width 11 height 11
click at [245, 524] on div "Shapes" at bounding box center [245, 667] width 32 height 10
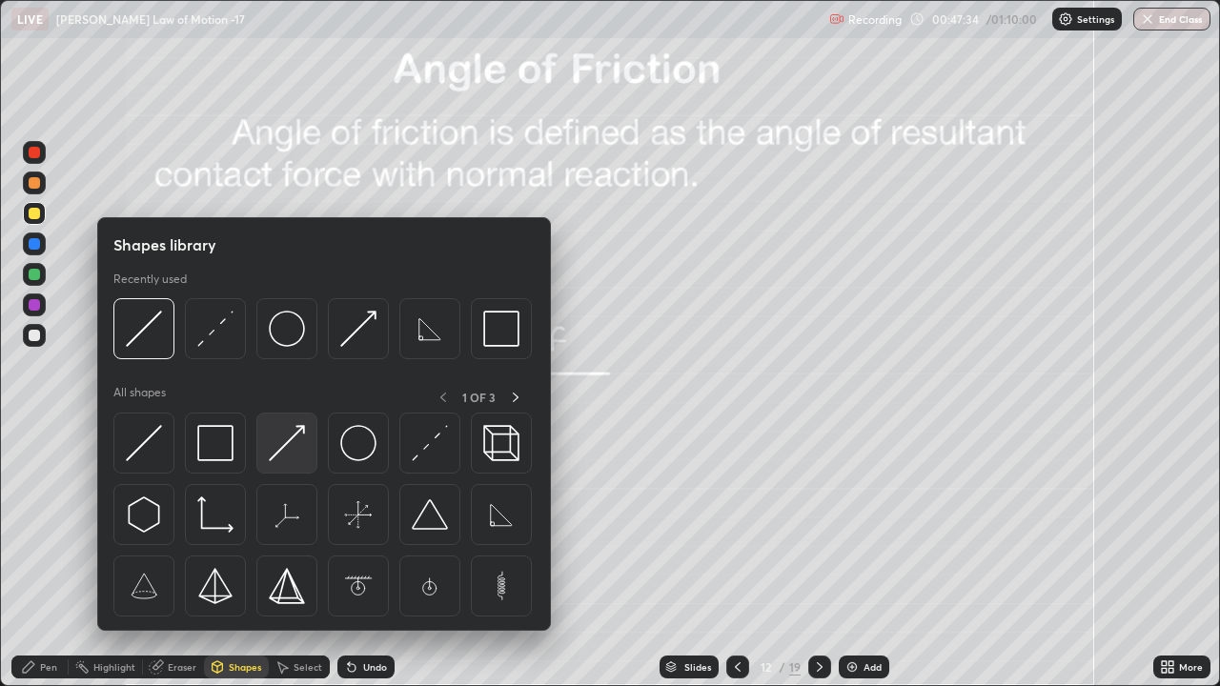
click at [289, 445] on img at bounding box center [287, 443] width 36 height 36
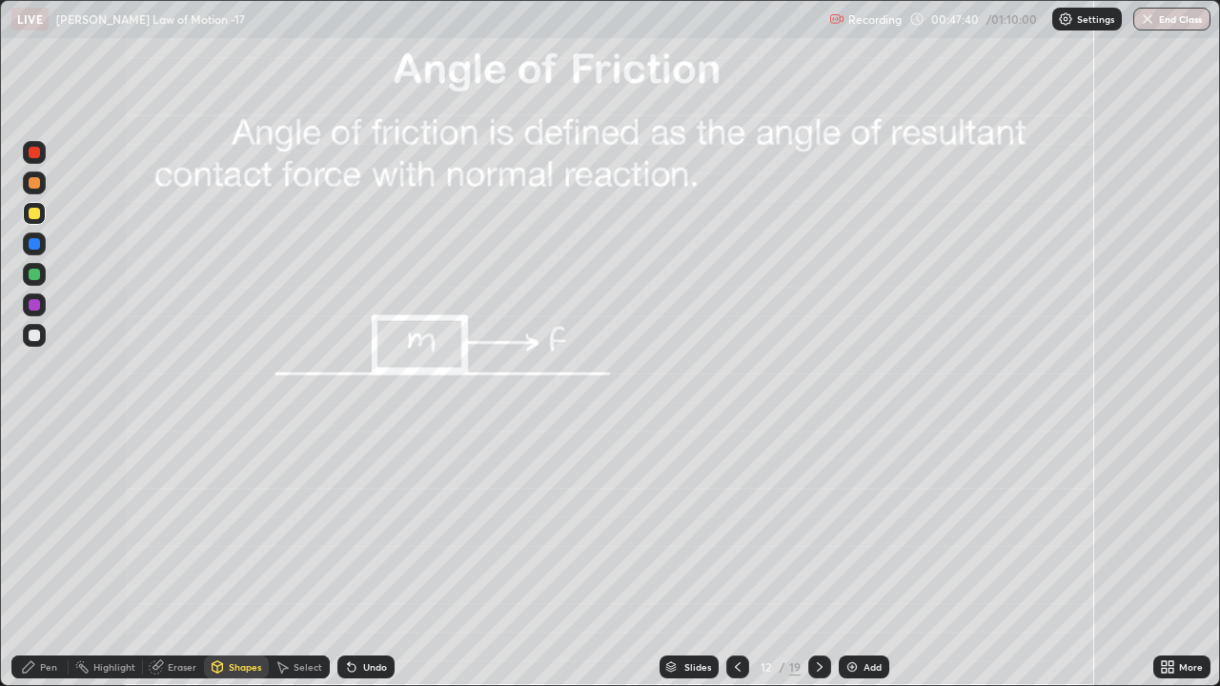
click at [42, 524] on div "Pen" at bounding box center [48, 667] width 17 height 10
click at [300, 524] on div "Select" at bounding box center [308, 667] width 29 height 10
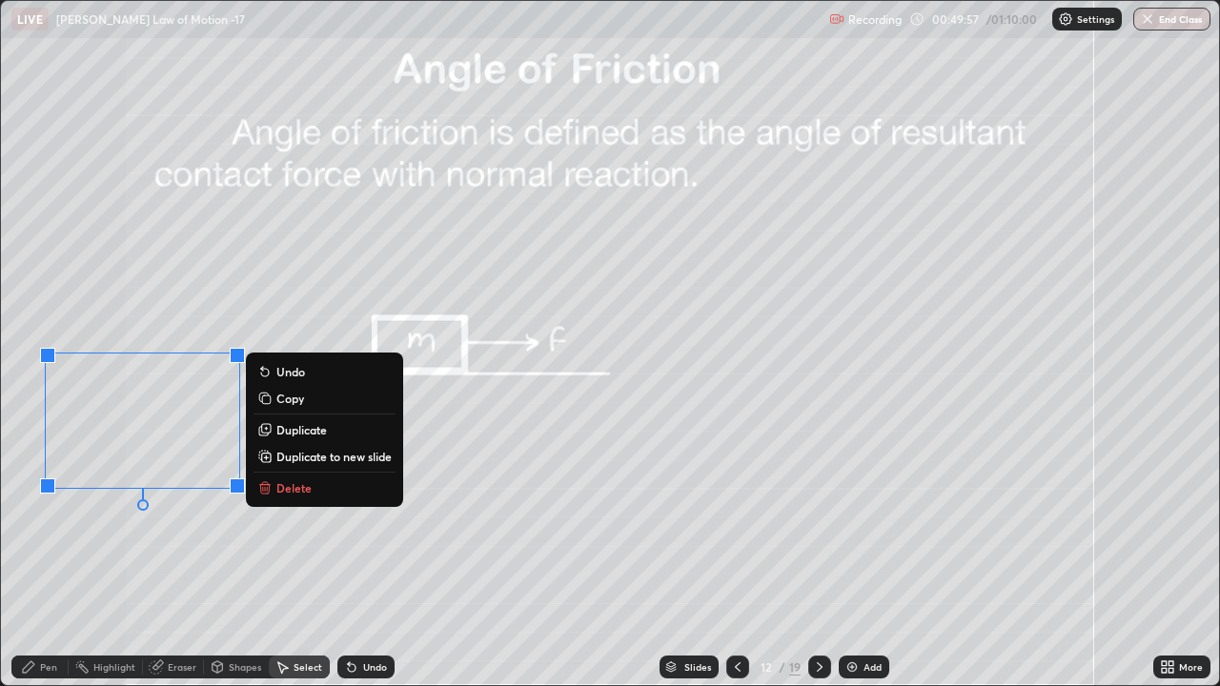
click at [31, 524] on icon at bounding box center [28, 666] width 11 height 11
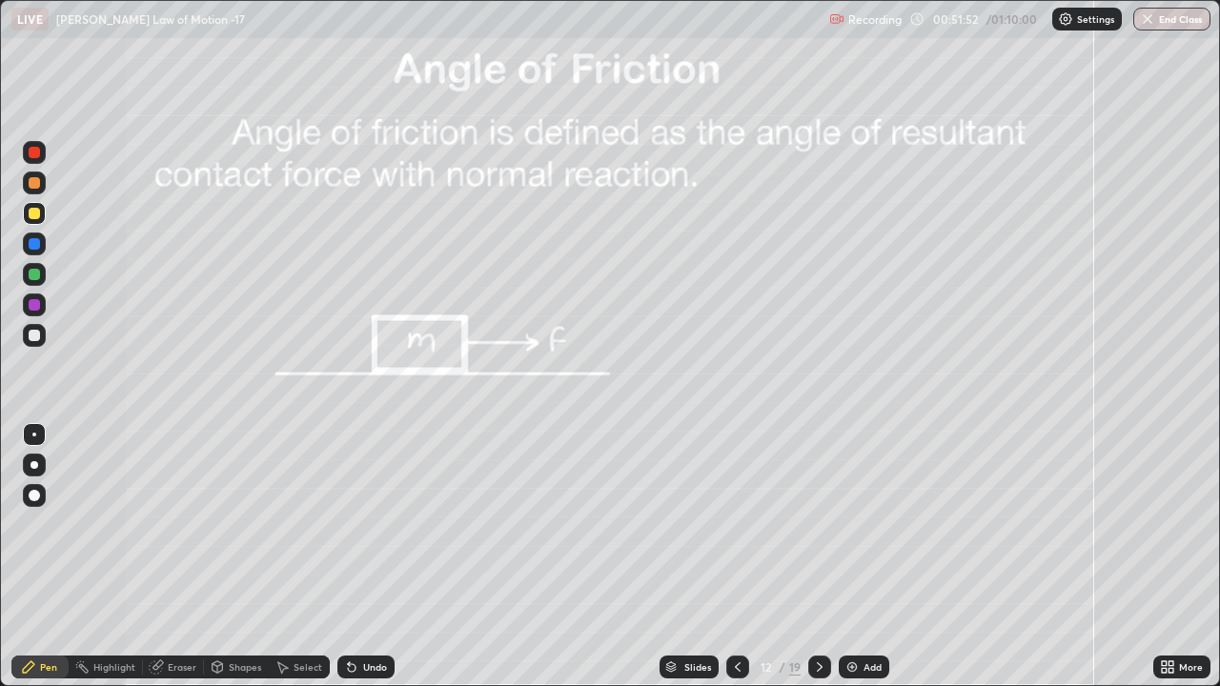
click at [816, 524] on icon at bounding box center [819, 667] width 15 height 15
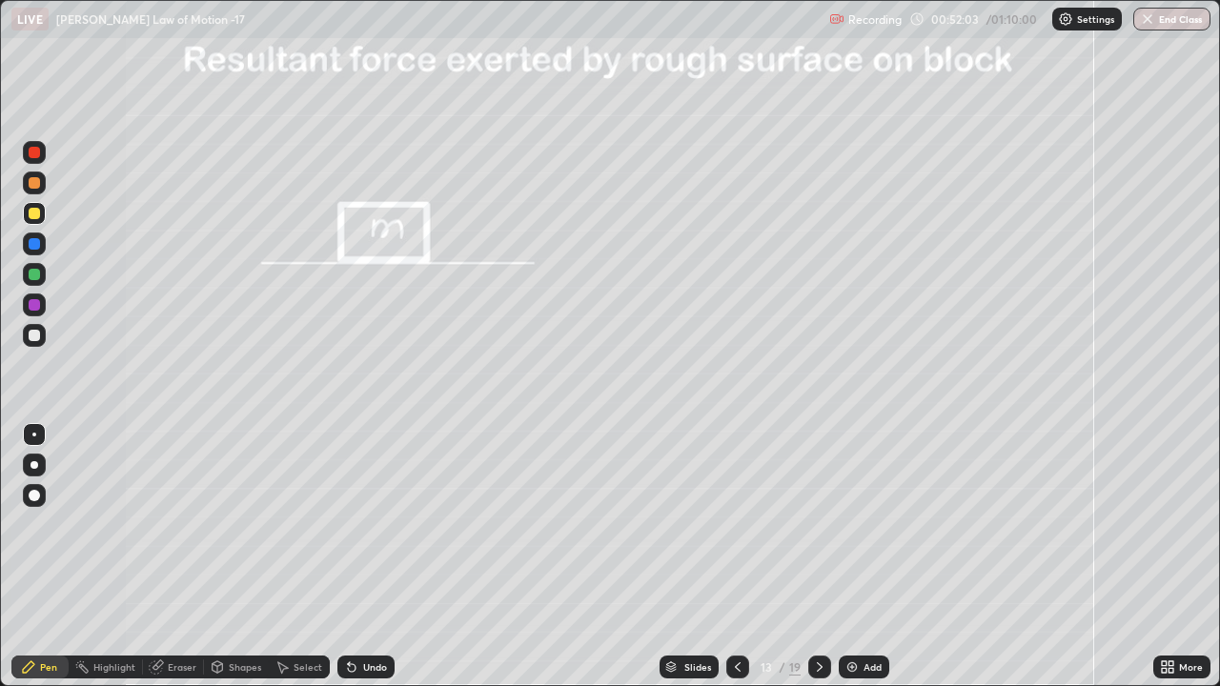
click at [745, 524] on div at bounding box center [737, 667] width 23 height 23
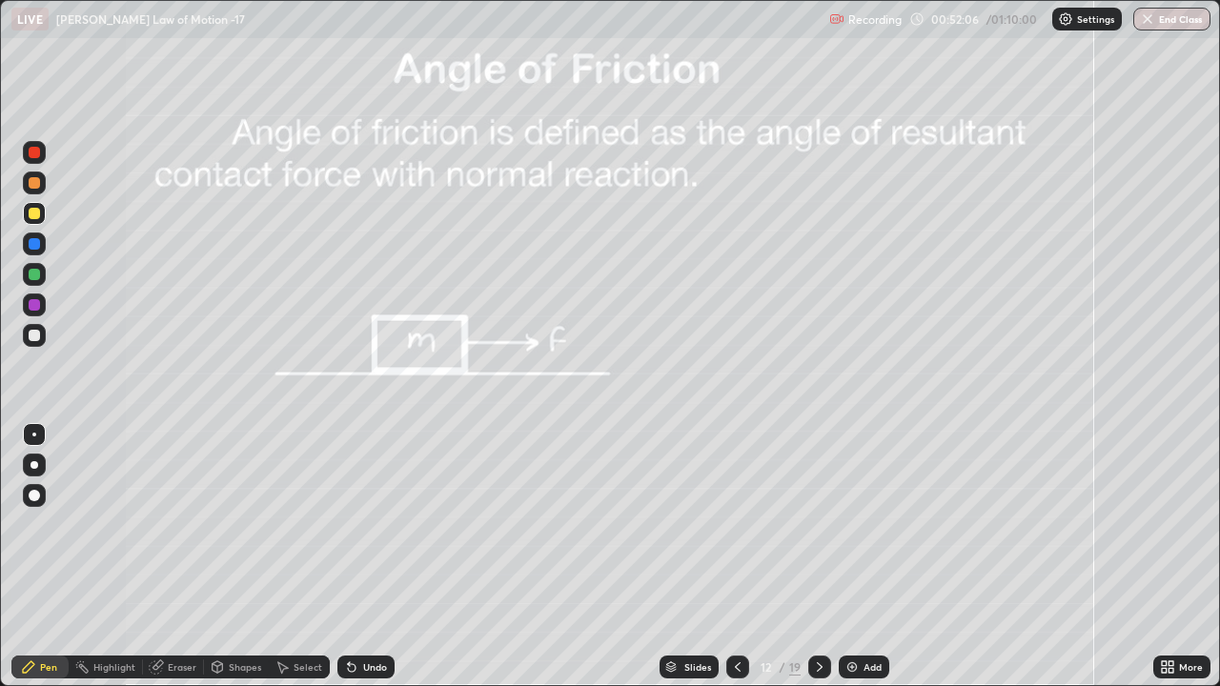
click at [818, 524] on icon at bounding box center [819, 667] width 15 height 15
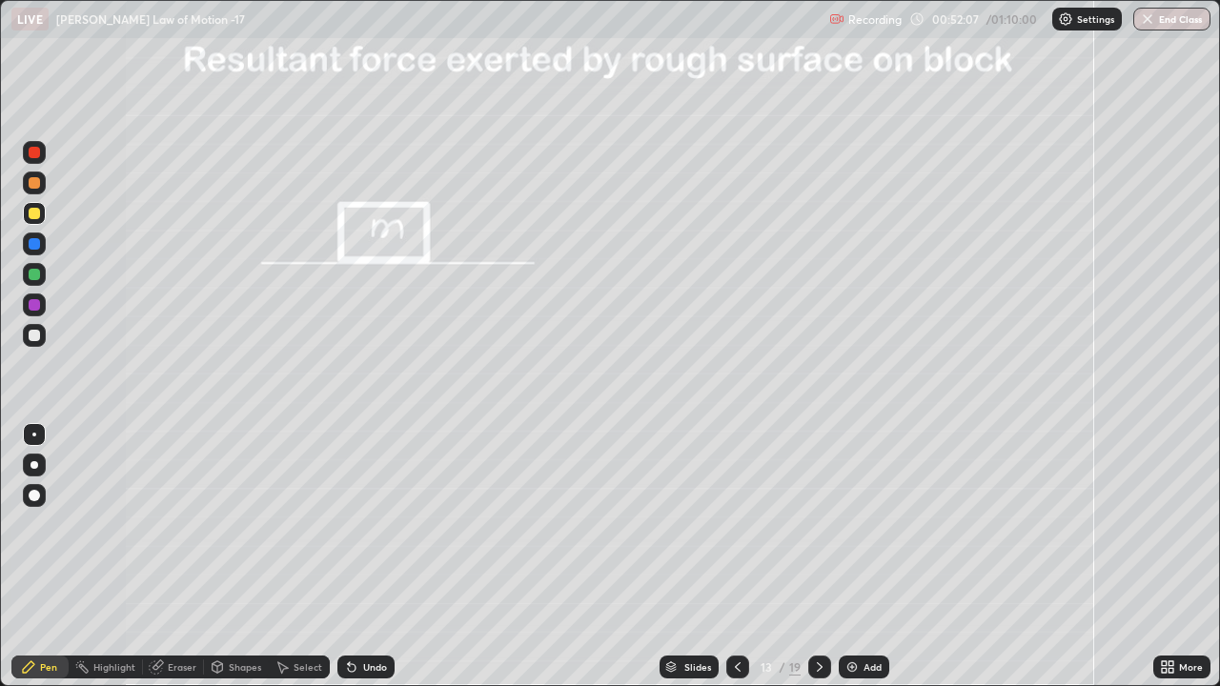
click at [820, 524] on div at bounding box center [819, 667] width 23 height 23
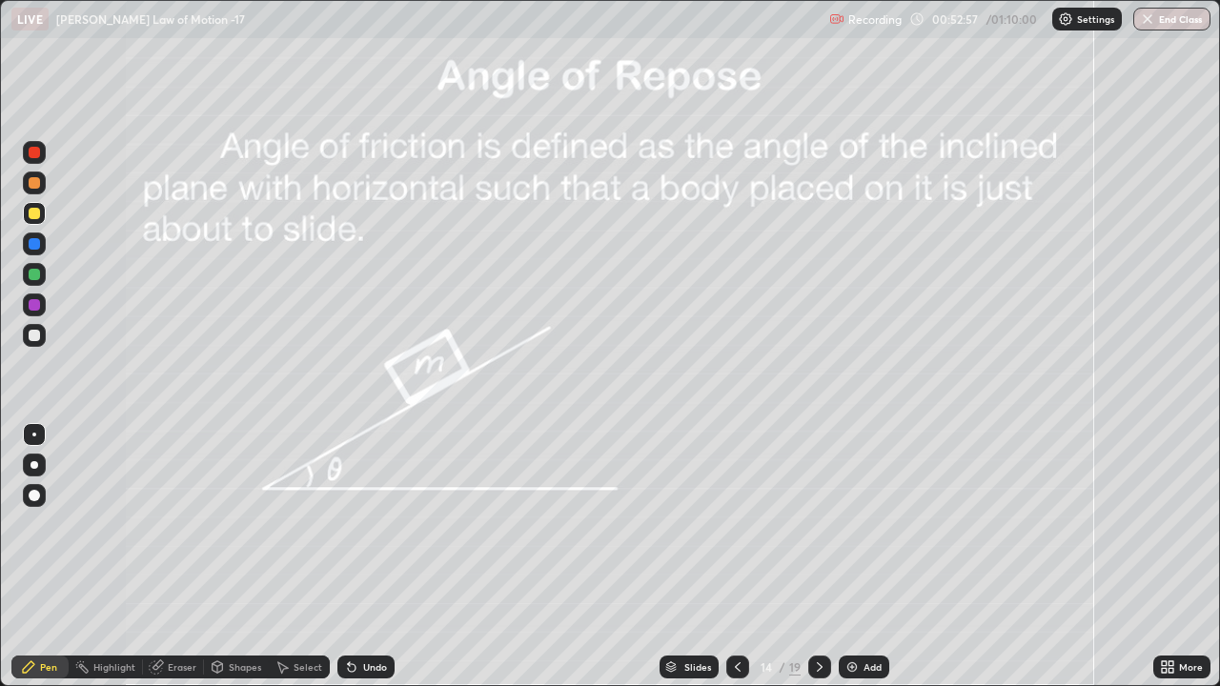
click at [35, 274] on div at bounding box center [34, 274] width 11 height 11
click at [33, 307] on div at bounding box center [34, 304] width 11 height 11
click at [33, 335] on div at bounding box center [34, 335] width 11 height 11
click at [37, 333] on div at bounding box center [34, 335] width 11 height 11
click at [176, 524] on div "Eraser" at bounding box center [182, 667] width 29 height 10
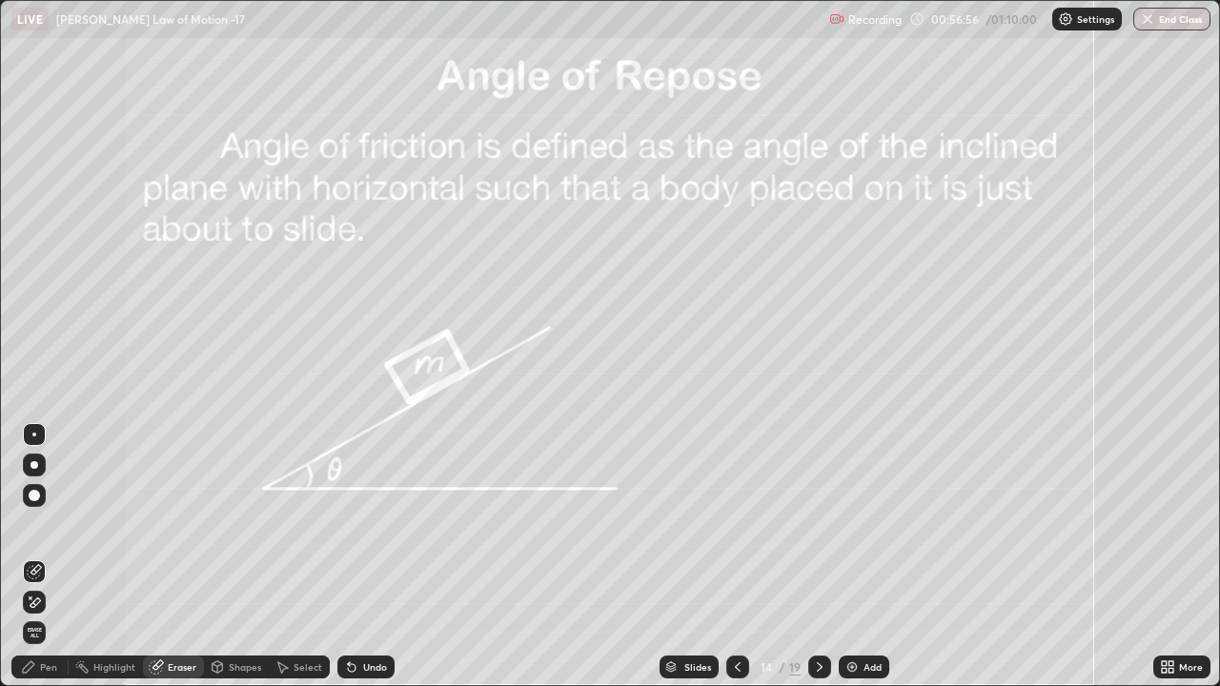
click at [818, 524] on icon at bounding box center [819, 667] width 15 height 15
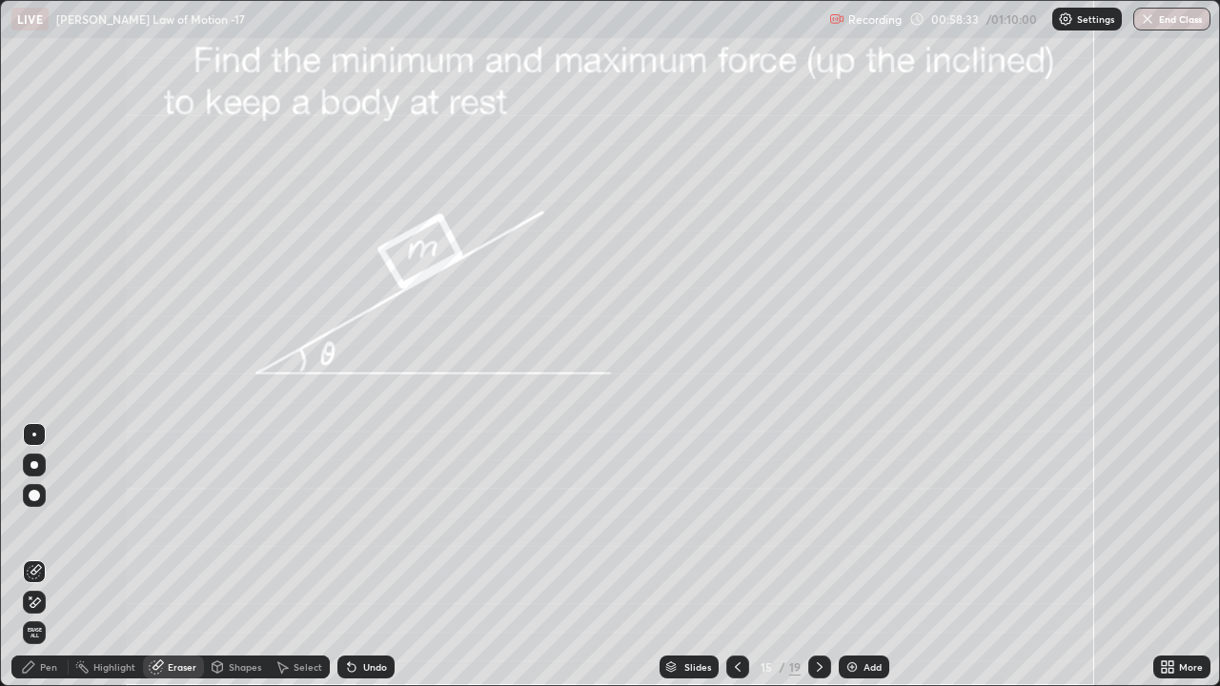
click at [31, 524] on icon at bounding box center [28, 666] width 11 height 11
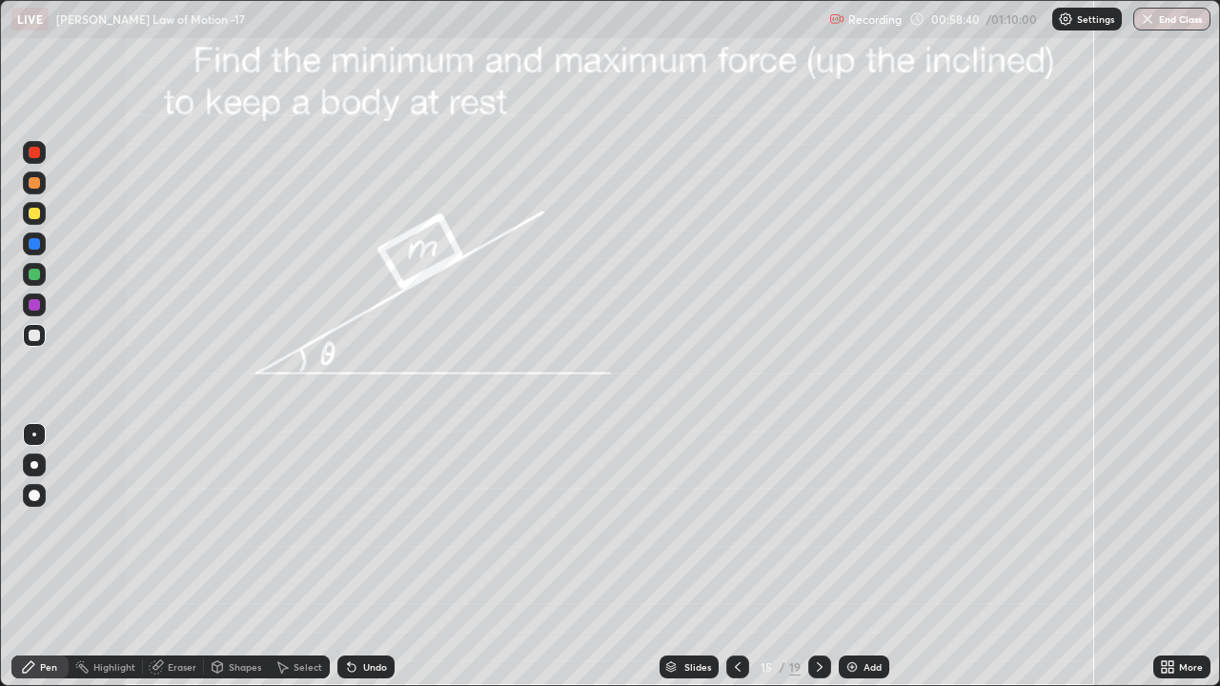
click at [356, 524] on div "Undo" at bounding box center [365, 667] width 57 height 23
click at [364, 524] on div "Undo" at bounding box center [375, 667] width 24 height 10
click at [34, 276] on div at bounding box center [34, 274] width 11 height 11
click at [43, 208] on div at bounding box center [34, 213] width 23 height 23
click at [35, 305] on div at bounding box center [34, 304] width 11 height 11
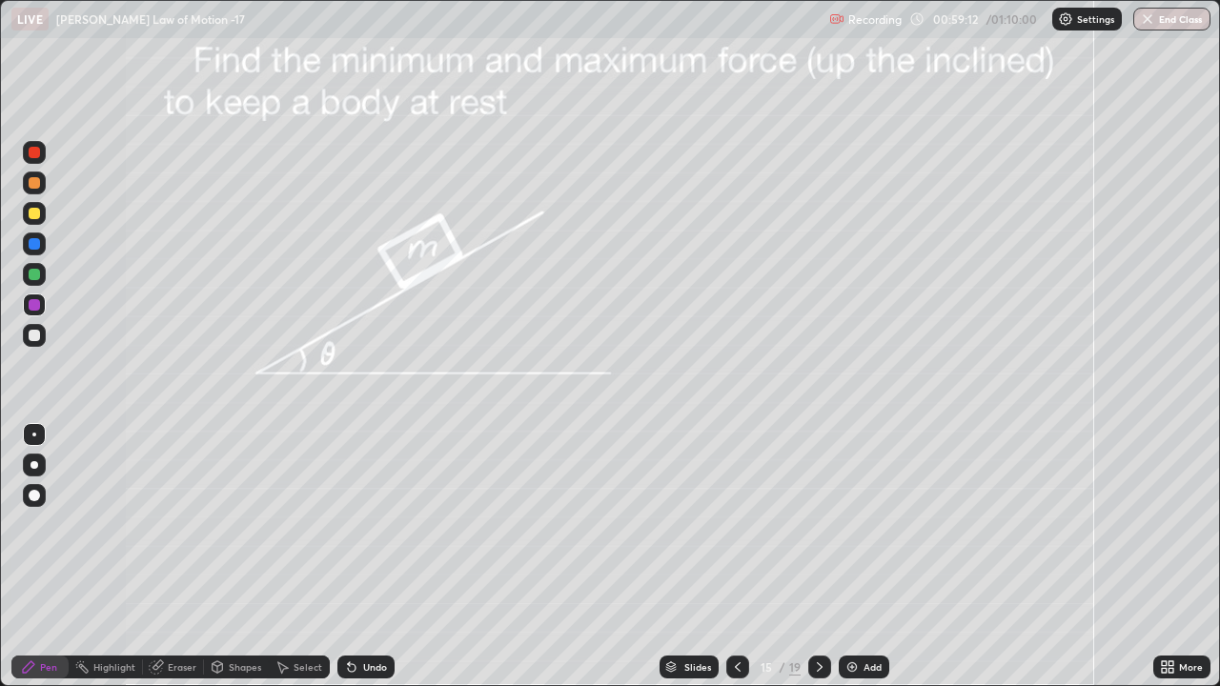
click at [33, 216] on div at bounding box center [34, 213] width 11 height 11
click at [32, 308] on div at bounding box center [34, 304] width 11 height 11
click at [26, 331] on div at bounding box center [34, 335] width 23 height 23
click at [825, 524] on div at bounding box center [819, 667] width 23 height 23
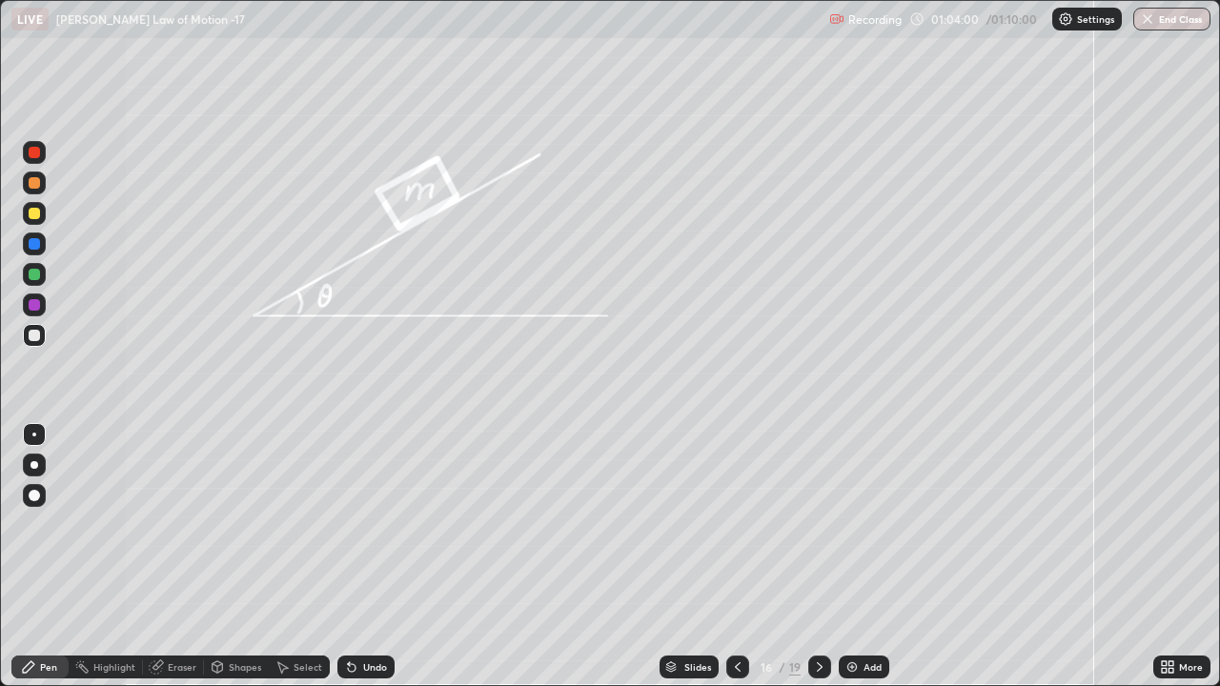
click at [41, 273] on div at bounding box center [34, 274] width 23 height 23
click at [376, 524] on div "Undo" at bounding box center [375, 667] width 24 height 10
click at [377, 524] on div "Undo" at bounding box center [365, 667] width 57 height 23
click at [32, 303] on div at bounding box center [34, 304] width 11 height 11
click at [35, 214] on div at bounding box center [34, 213] width 11 height 11
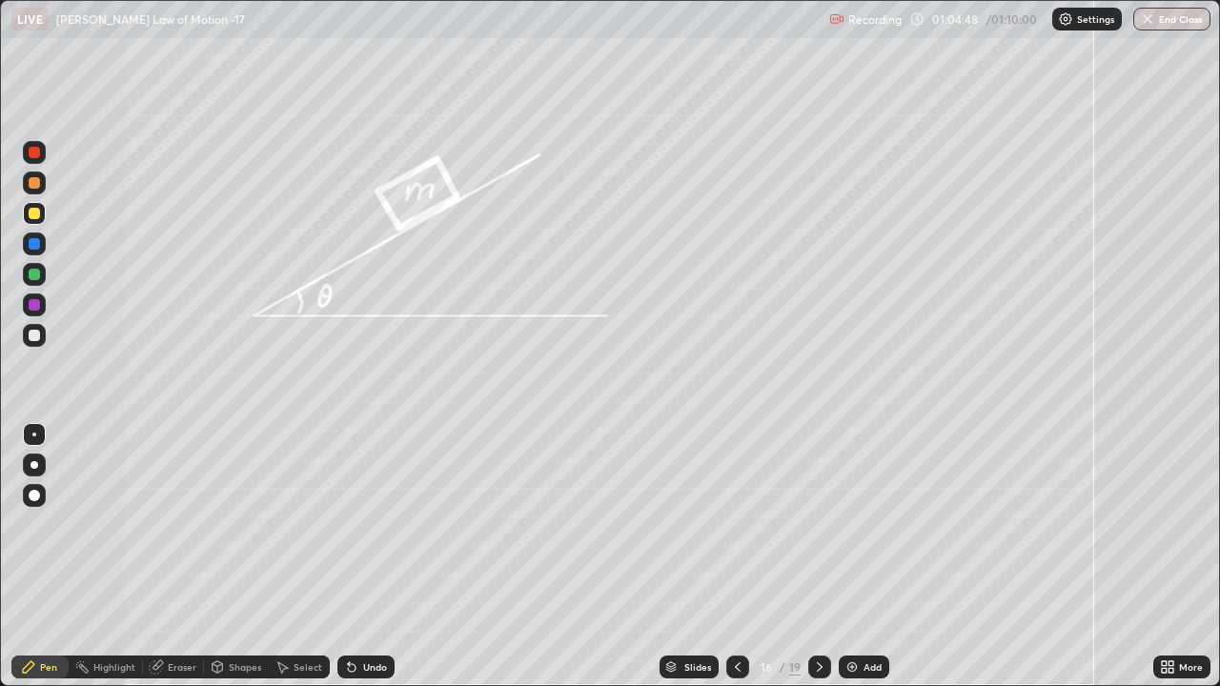
click at [33, 300] on div at bounding box center [34, 304] width 11 height 11
click at [35, 272] on div at bounding box center [34, 274] width 11 height 11
click at [367, 524] on div "Undo" at bounding box center [365, 667] width 57 height 23
click at [34, 335] on div at bounding box center [34, 335] width 11 height 11
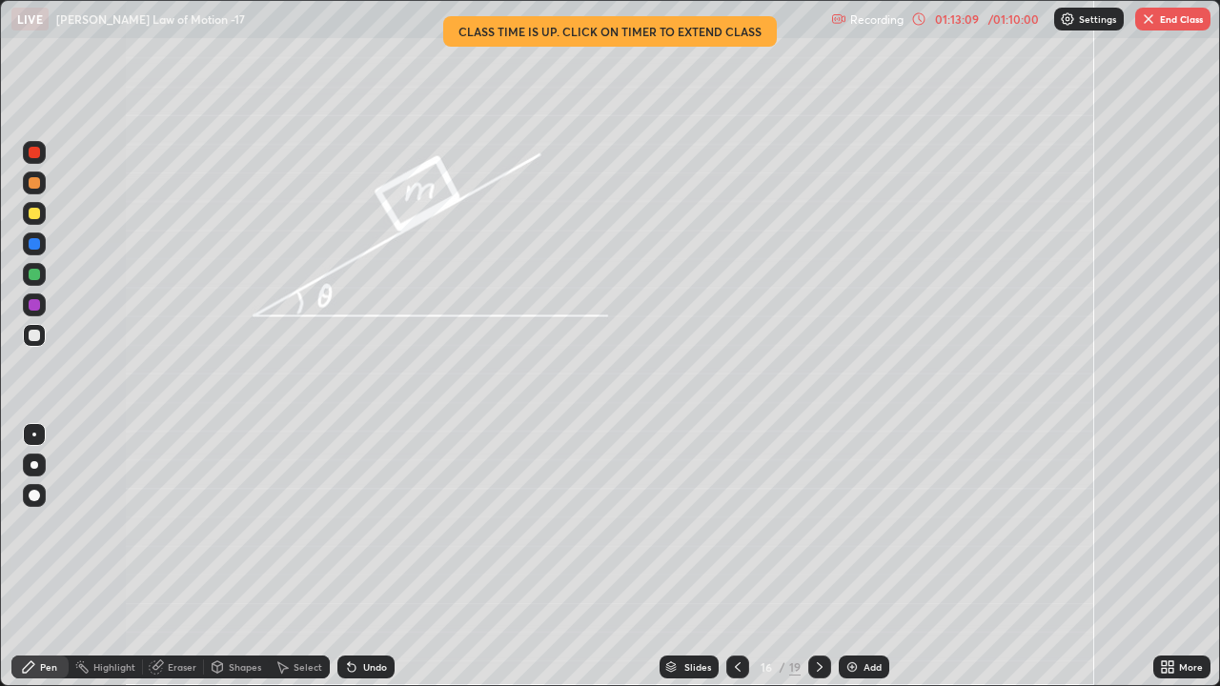
click at [1183, 9] on button "End Class" at bounding box center [1172, 19] width 75 height 23
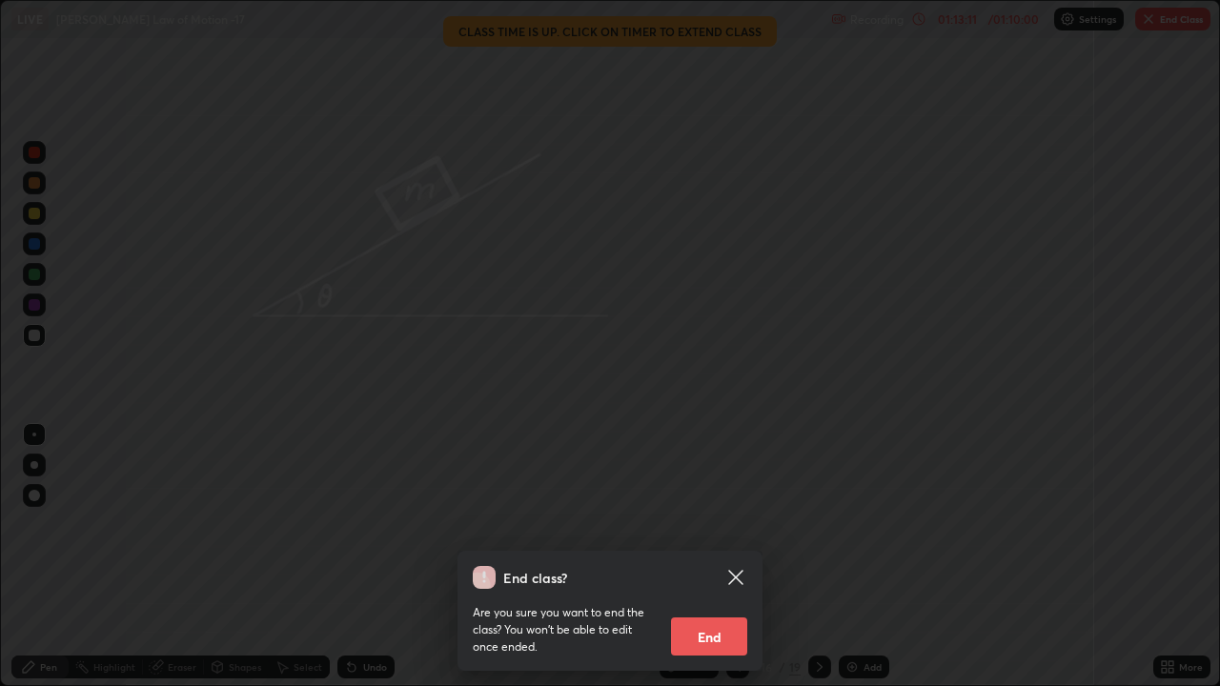
click at [721, 524] on button "End" at bounding box center [709, 637] width 76 height 38
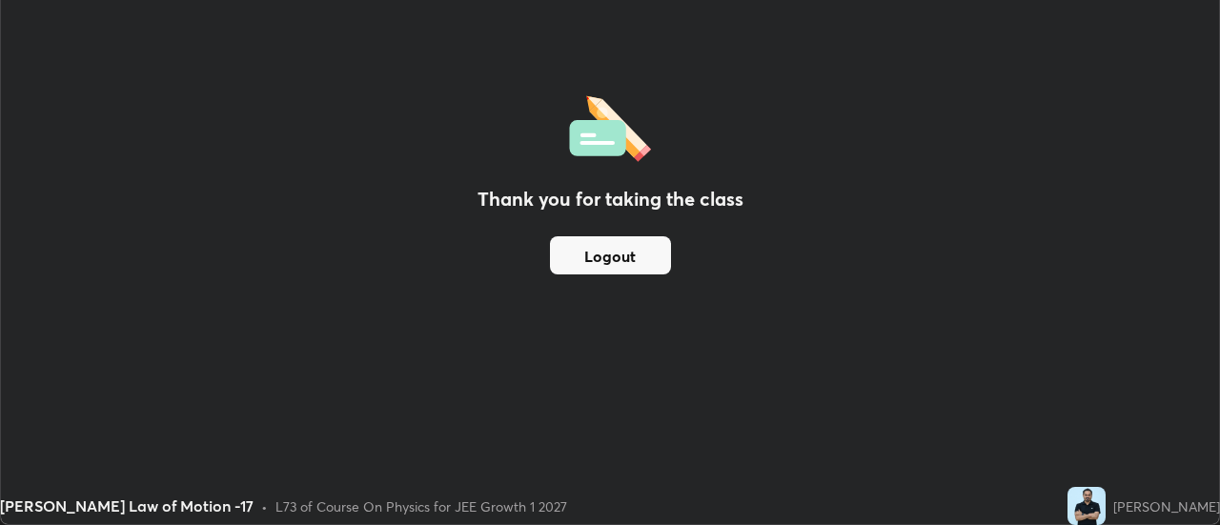
scroll to position [94783, 94088]
